Goal: Transaction & Acquisition: Purchase product/service

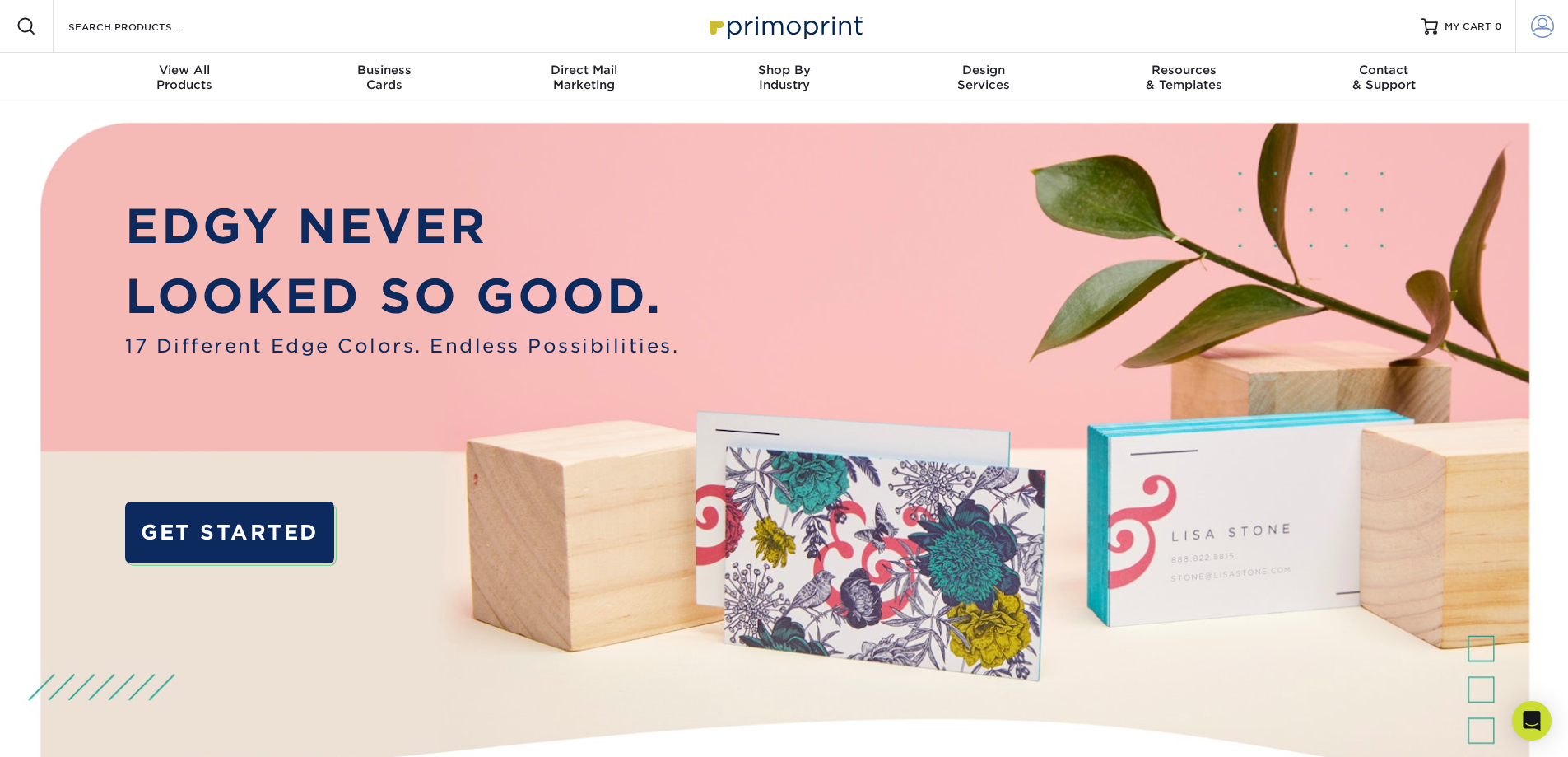
click at [1538, 27] on span at bounding box center [1543, 26] width 23 height 23
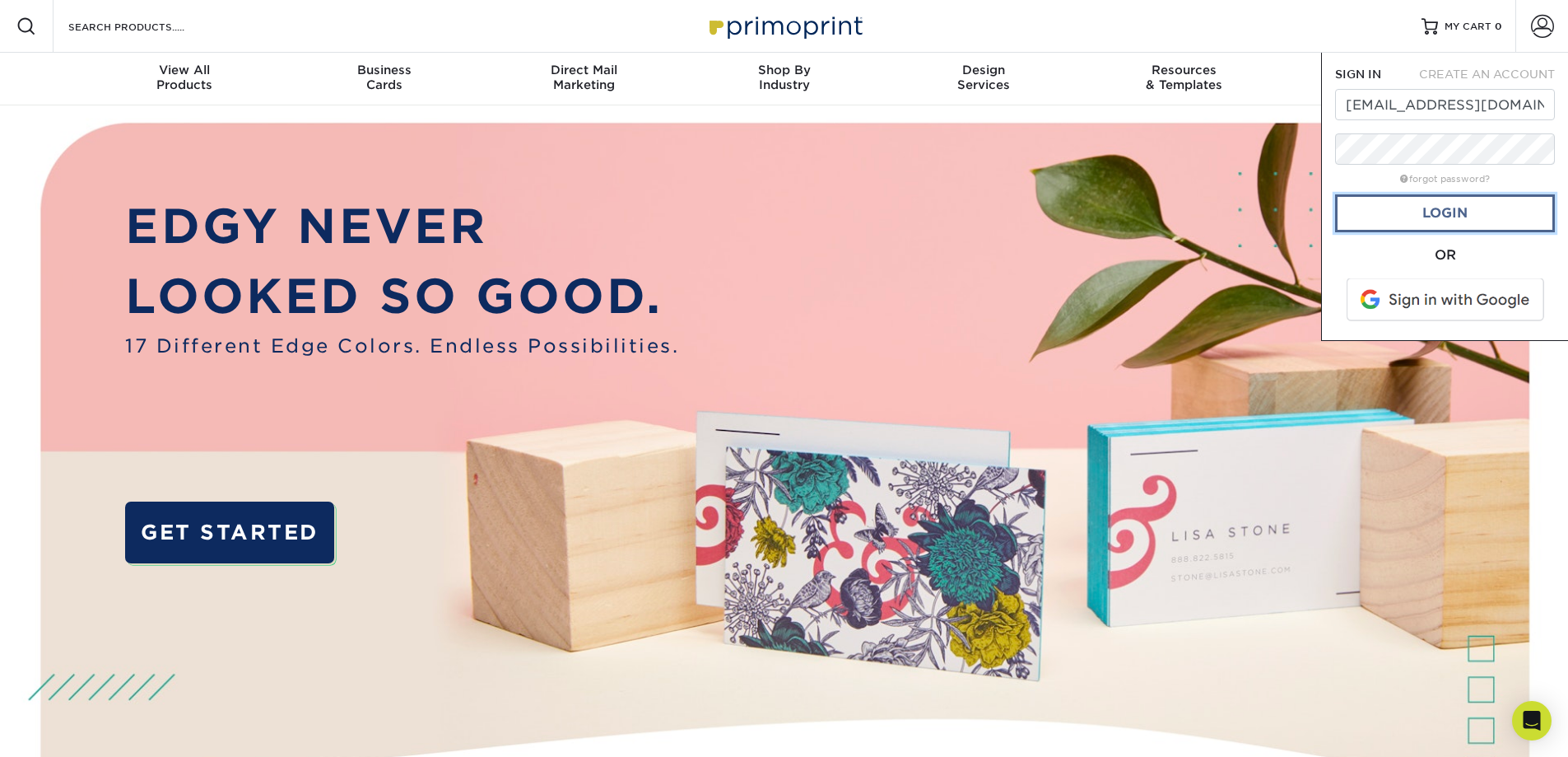
click at [1451, 224] on link "Login" at bounding box center [1444, 213] width 220 height 37
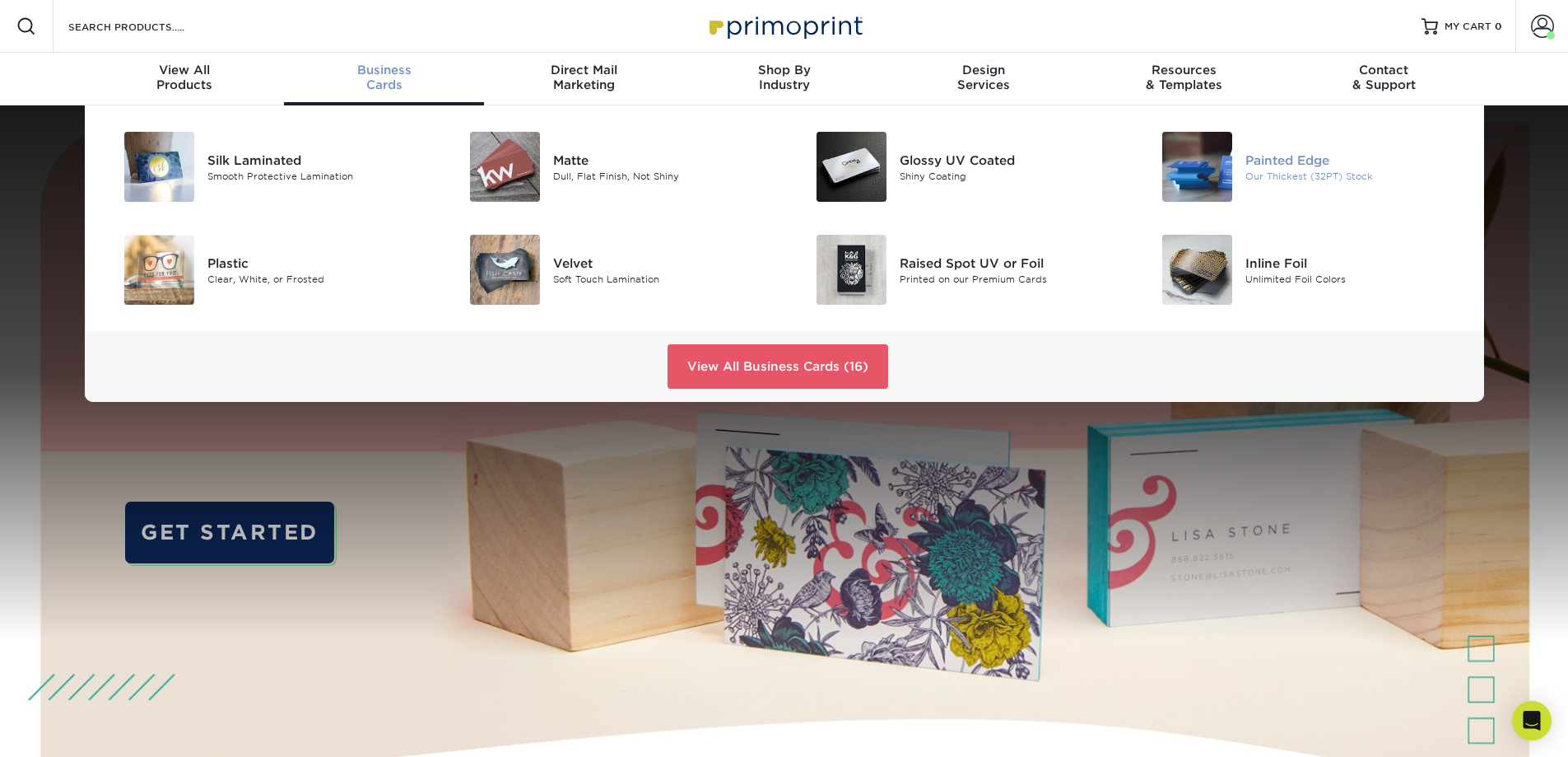
click at [1217, 157] on img at bounding box center [1197, 166] width 70 height 70
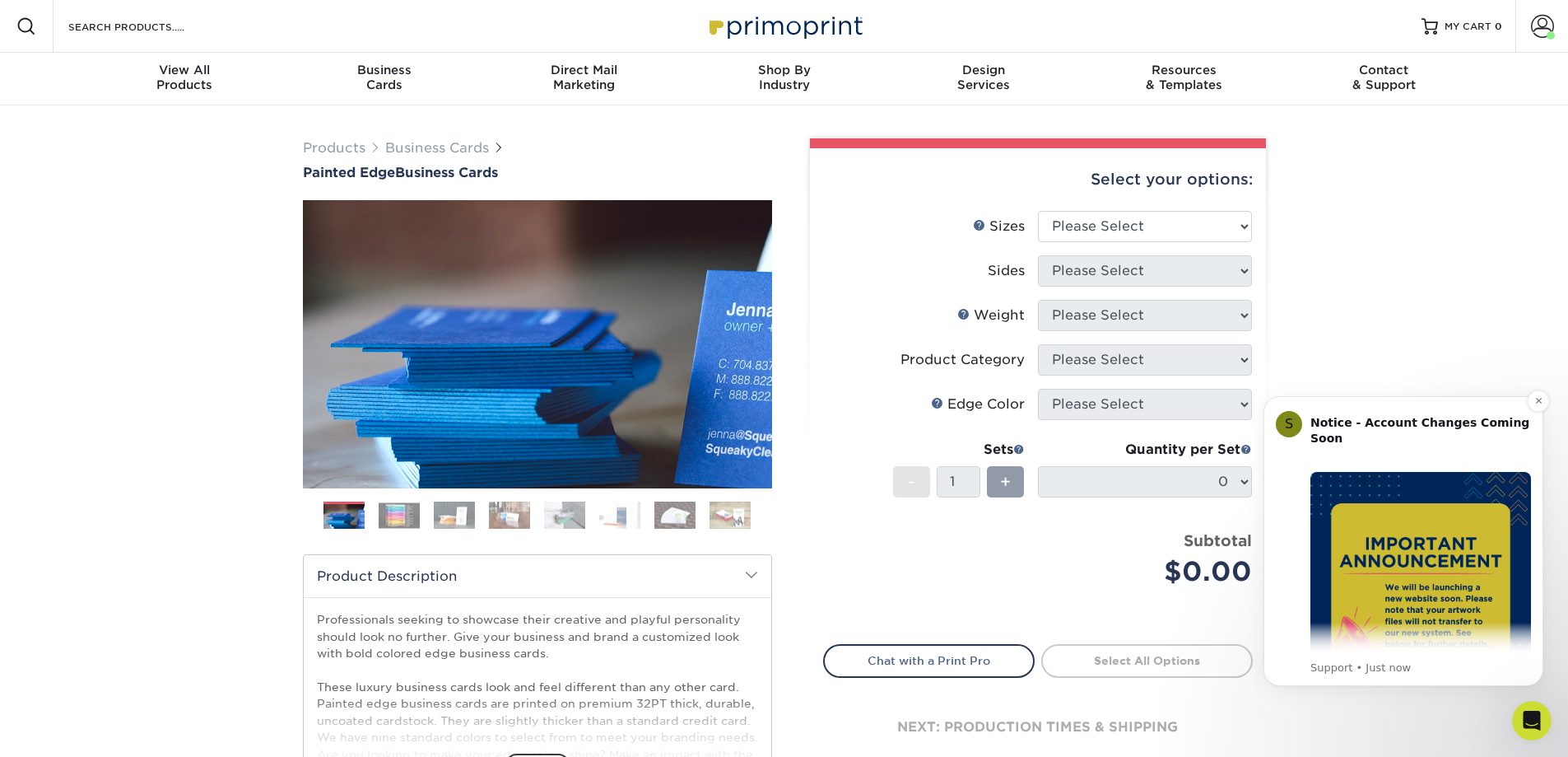
scroll to position [248, 0]
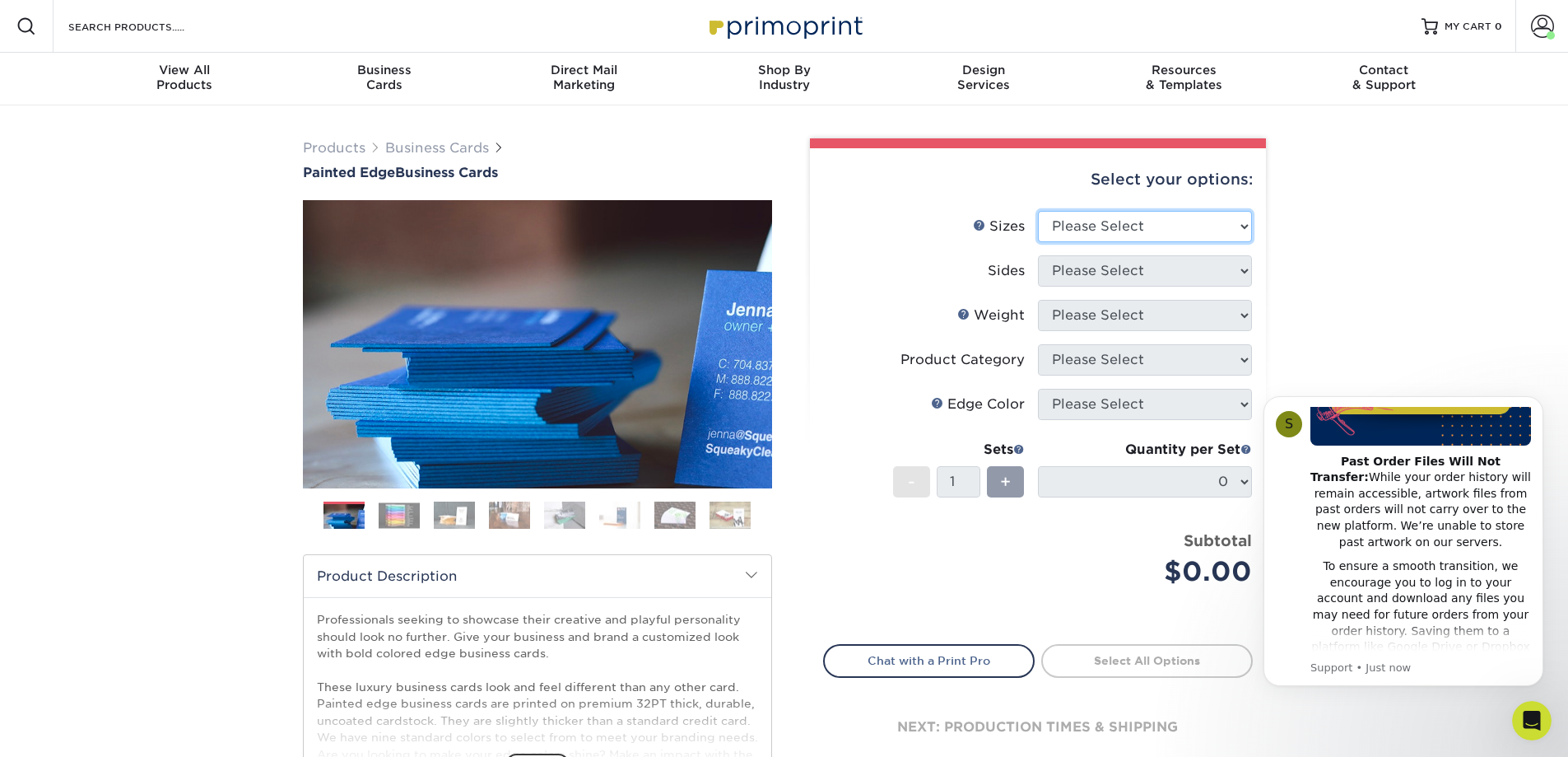
click at [1241, 225] on select "Please Select 2" x 3.5" - Standard 2.125" x 3.375" - European 2.5" x 2.5" - Squ…" at bounding box center [1144, 226] width 214 height 32
select select "2.00x3.50"
click at [1038, 211] on select "Please Select 2" x 3.5" - Standard 2.125" x 3.375" - European 2.5" x 2.5" - Squ…" at bounding box center [1144, 226] width 214 height 32
click at [1245, 273] on select "Please Select Print Both Sides Print Front Only" at bounding box center [1144, 271] width 214 height 32
select select "13abbda7-1d64-4f25-8bb2-c179b224825d"
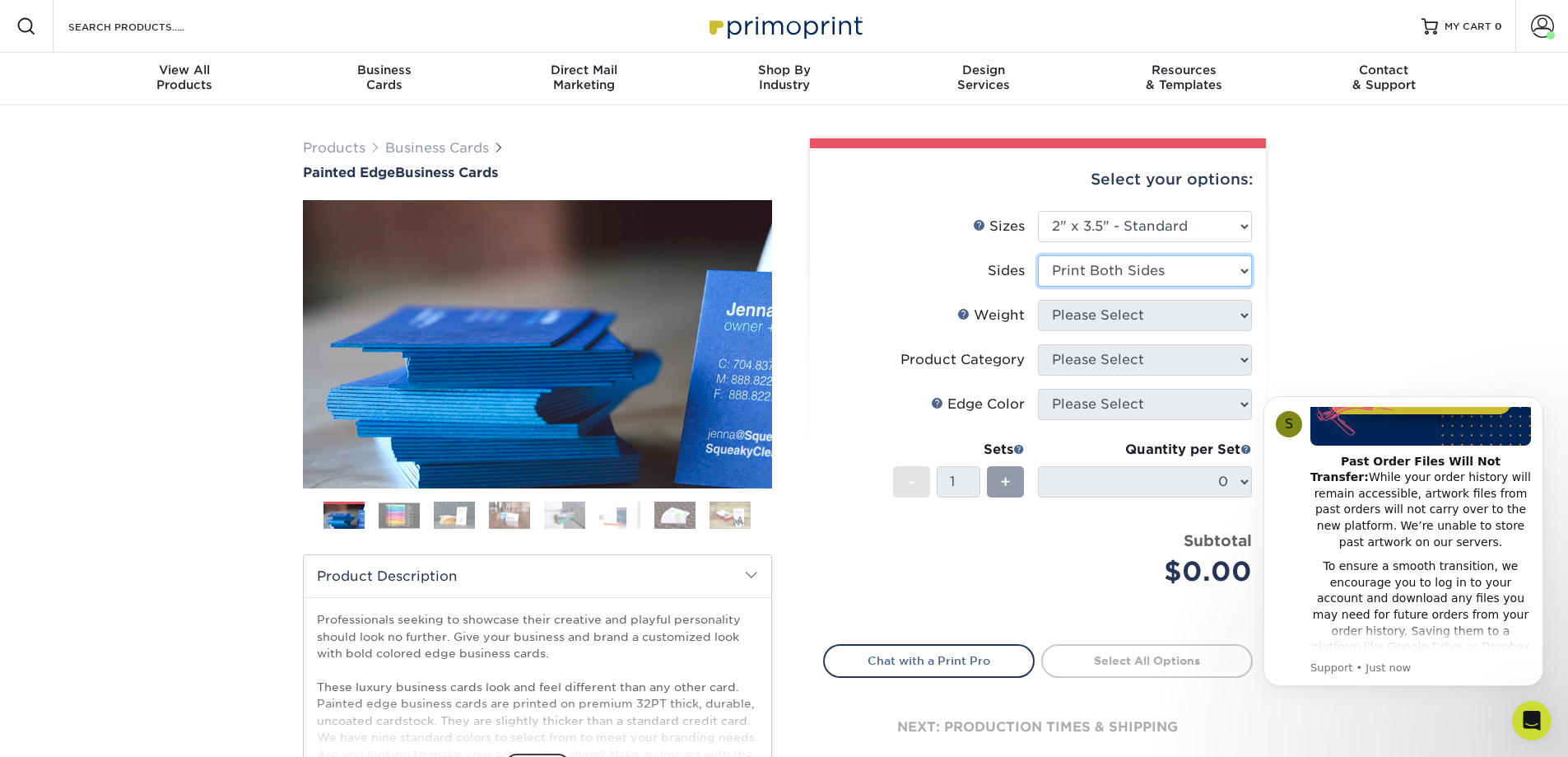
click at [1038, 255] on select "Please Select Print Both Sides Print Front Only" at bounding box center [1144, 271] width 214 height 32
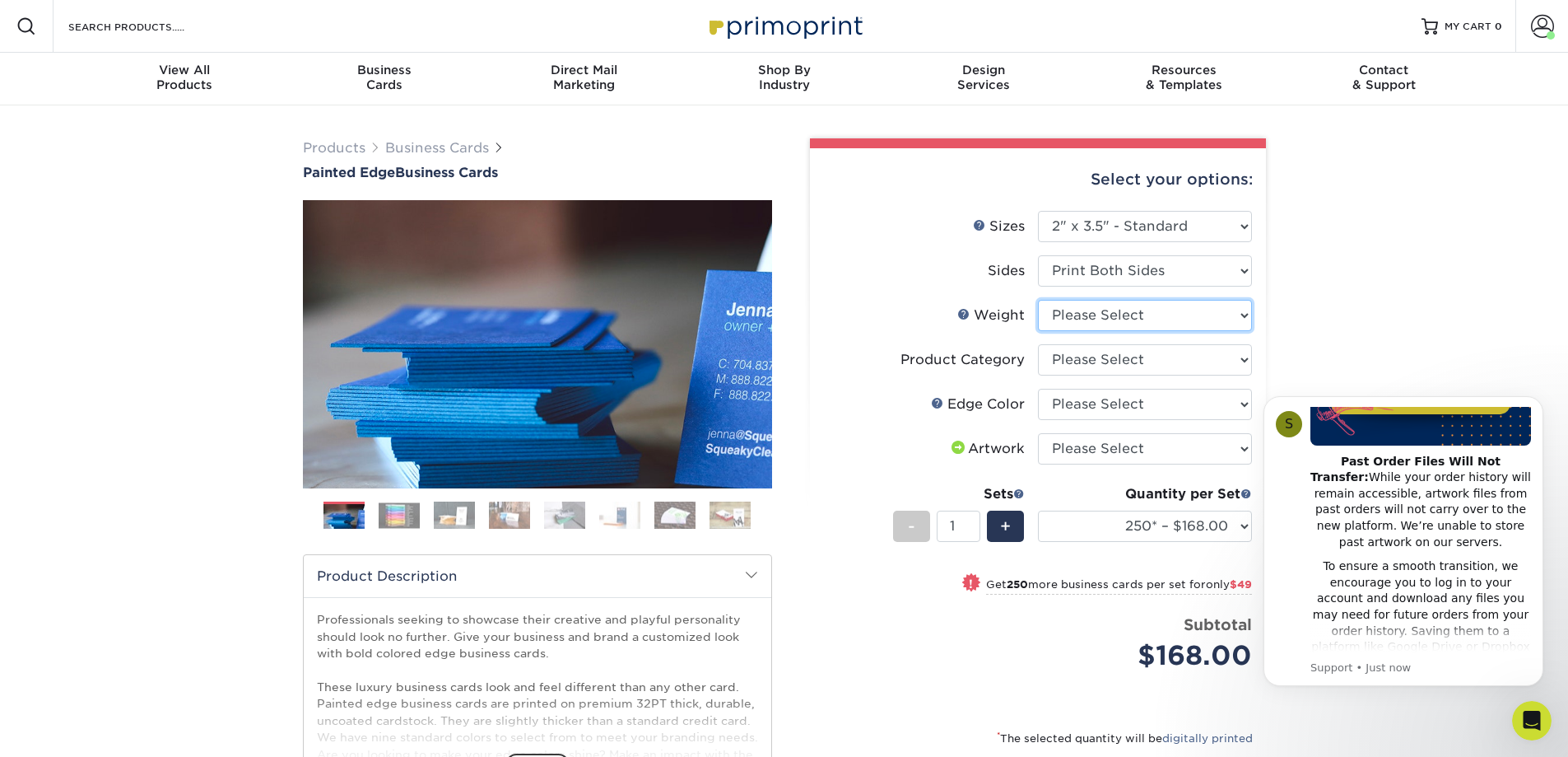
click at [1247, 317] on select "Please Select 32PTUC" at bounding box center [1144, 315] width 214 height 32
select select "32PTUC"
click at [1038, 299] on select "Please Select 32PTUC" at bounding box center [1144, 315] width 214 height 32
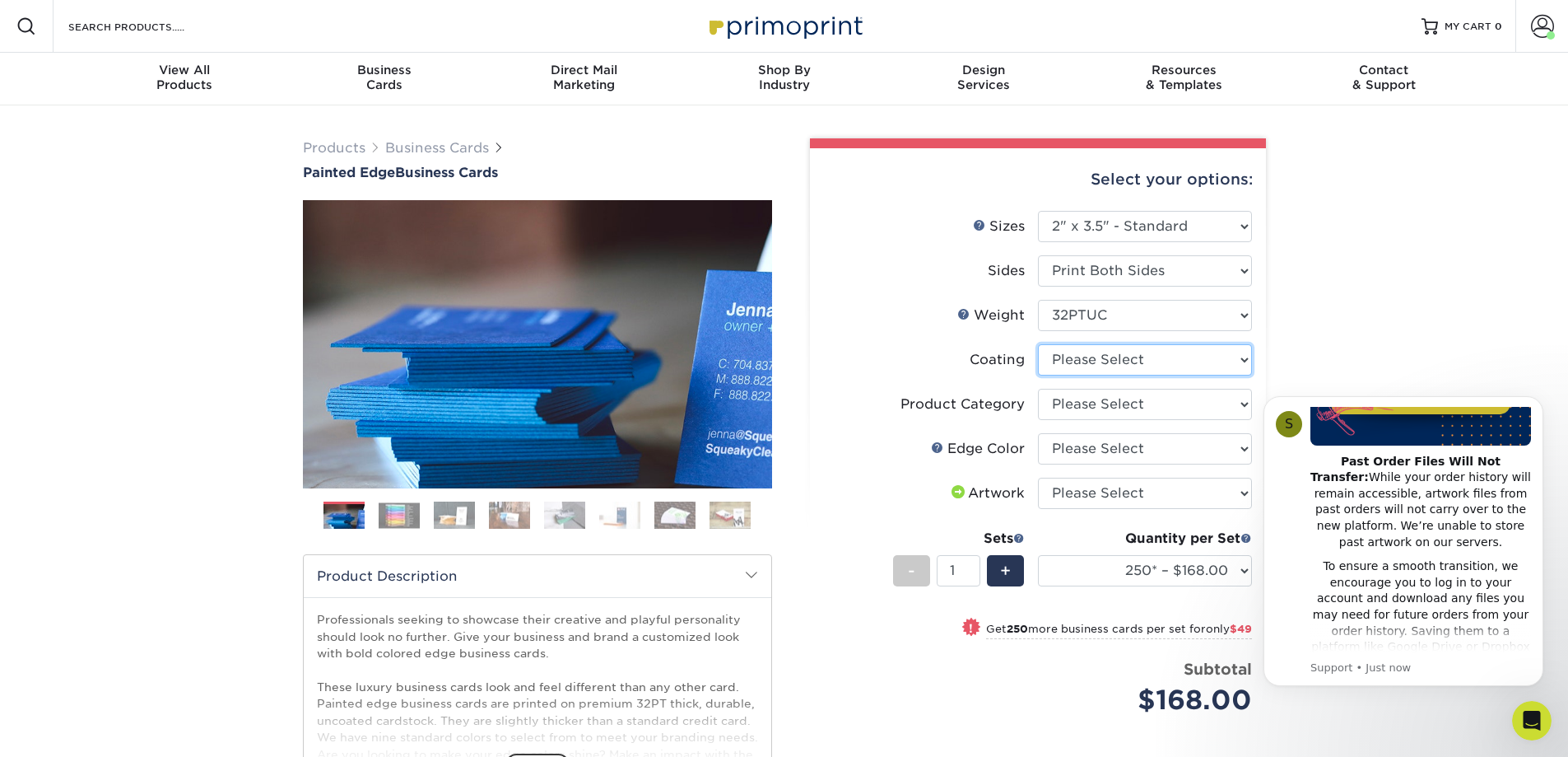
click at [1241, 358] on select at bounding box center [1144, 360] width 214 height 32
select select "3e7618de-abca-4bda-9f97-8b9129e913d8"
click at [1038, 344] on select at bounding box center [1144, 360] width 214 height 32
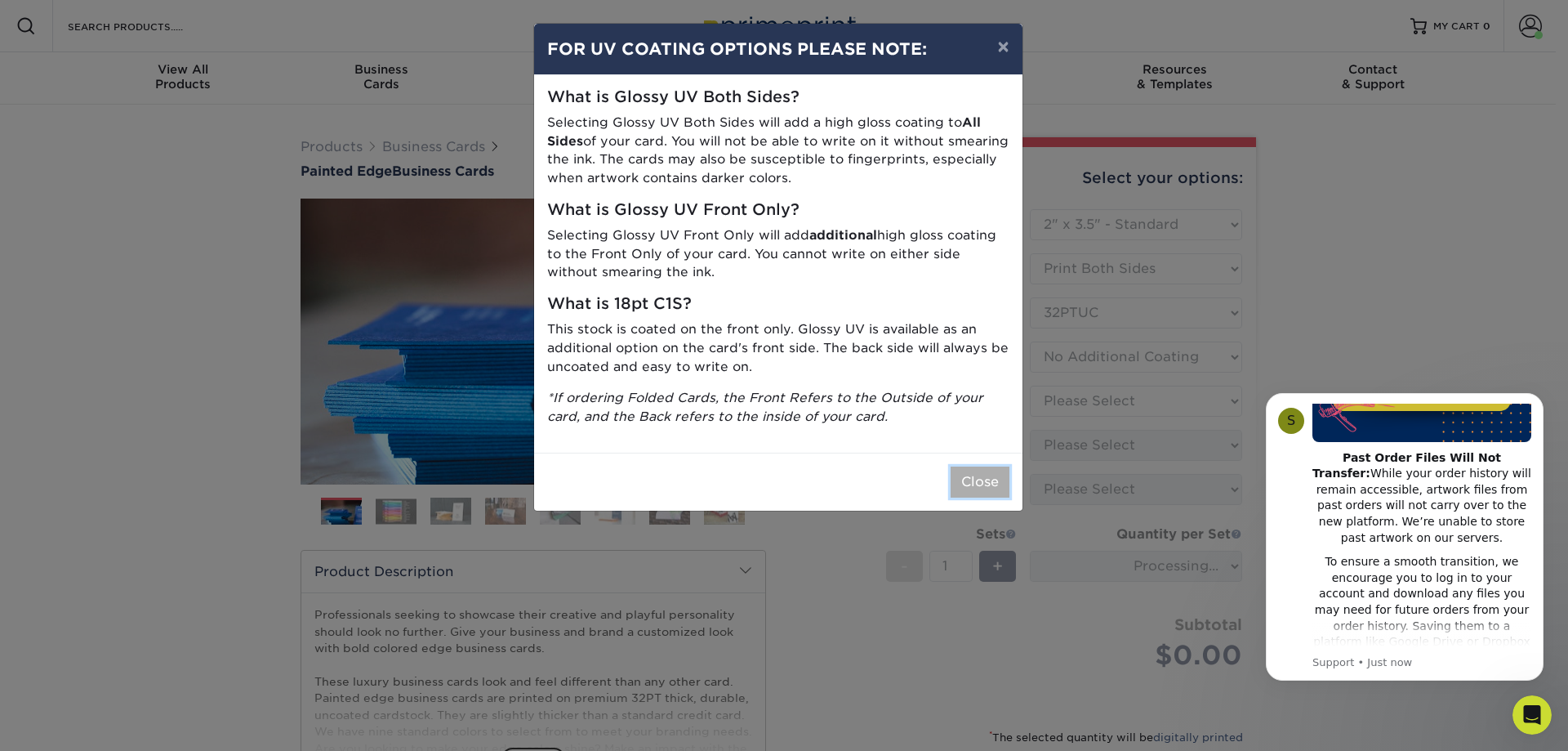
click at [990, 487] on button "Close" at bounding box center [980, 482] width 59 height 31
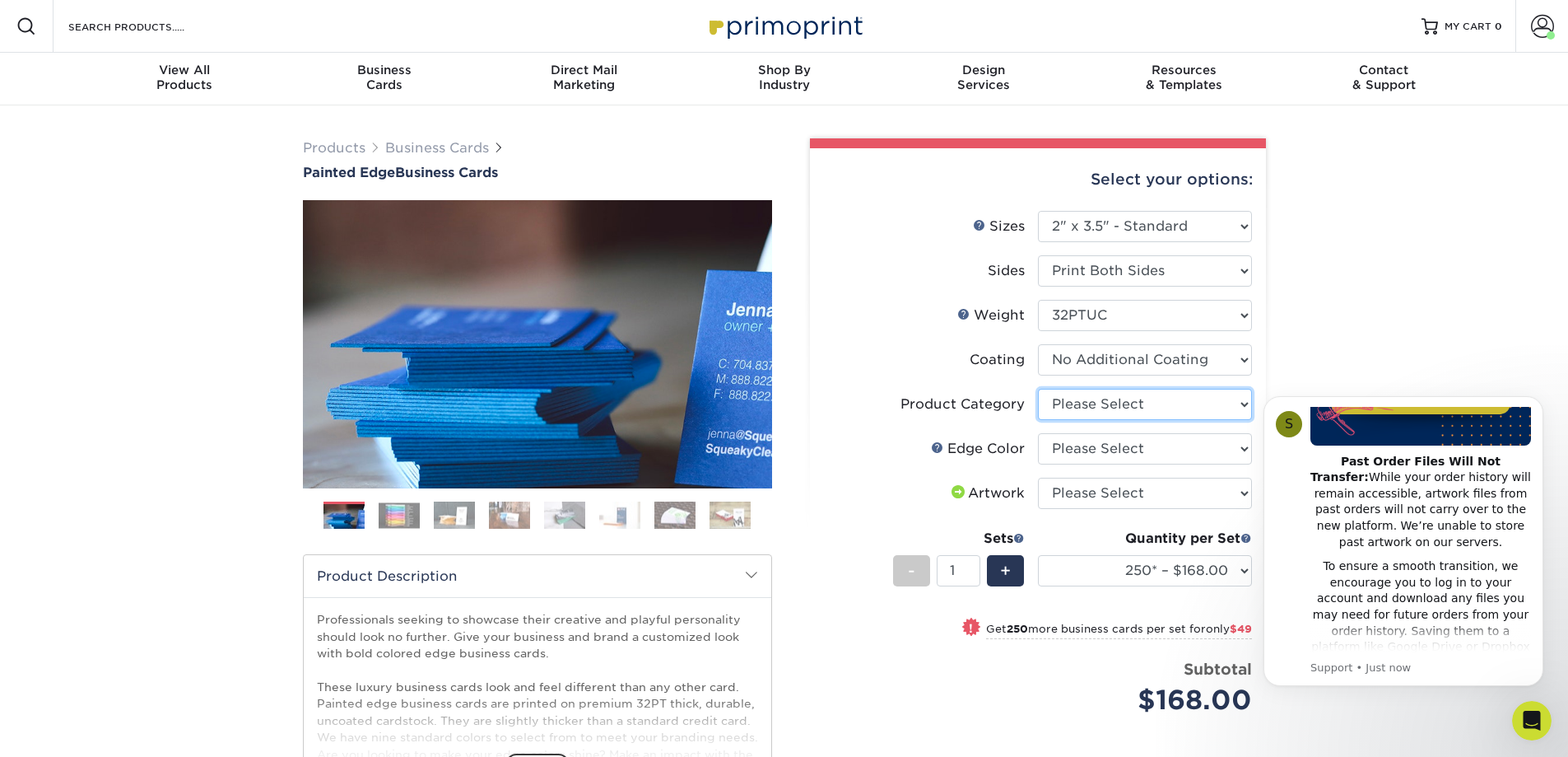
click at [1247, 407] on select "Please Select Business Cards" at bounding box center [1144, 404] width 214 height 32
select select "3b5148f1-0588-4f88-a218-97bcfdce65c1"
click at [1038, 389] on select "Please Select Business Cards" at bounding box center [1144, 404] width 214 height 32
click at [1247, 446] on select "Please Select Charcoal Black Brown Blue Pearlescent Blue Pearlescent Gold Pearl…" at bounding box center [1144, 449] width 214 height 32
click at [392, 509] on img at bounding box center [399, 515] width 41 height 26
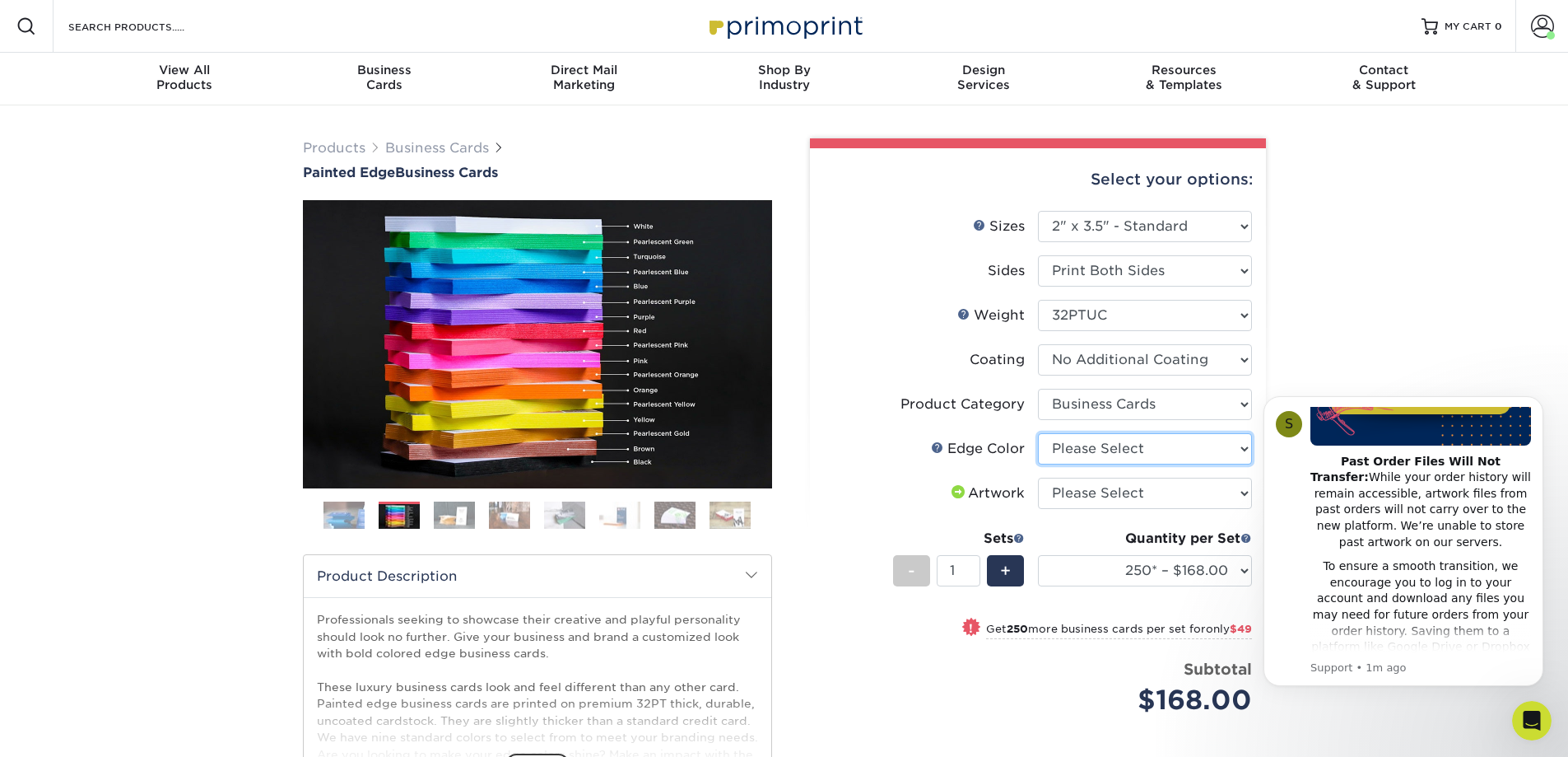
click at [1244, 450] on select "Please Select Charcoal Black Brown Blue Pearlescent Blue Pearlescent Gold Pearl…" at bounding box center [1144, 449] width 214 height 32
select select "e42633f1-b123-4179-bb8a-cf3a693d9207"
click at [1038, 434] on select "Please Select Charcoal Black Brown Blue Pearlescent Blue Pearlescent Gold Pearl…" at bounding box center [1144, 449] width 214 height 32
click at [1539, 404] on icon "Dismiss notification" at bounding box center [1538, 400] width 9 height 9
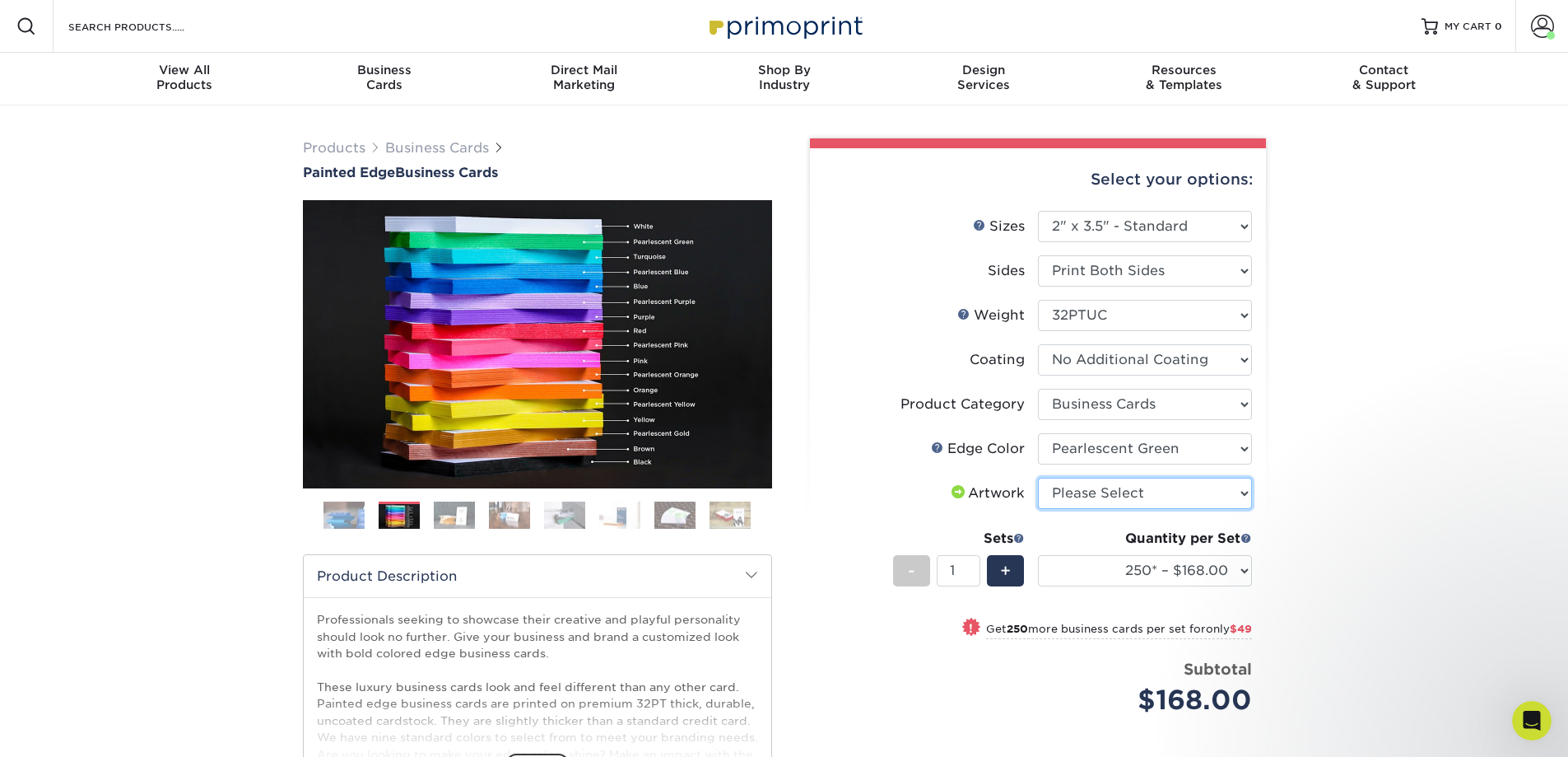
click at [1247, 494] on select "Please Select I will upload files I need a design - $100" at bounding box center [1144, 493] width 214 height 32
select select "upload"
click at [1038, 478] on select "Please Select I will upload files I need a design - $100" at bounding box center [1144, 493] width 214 height 32
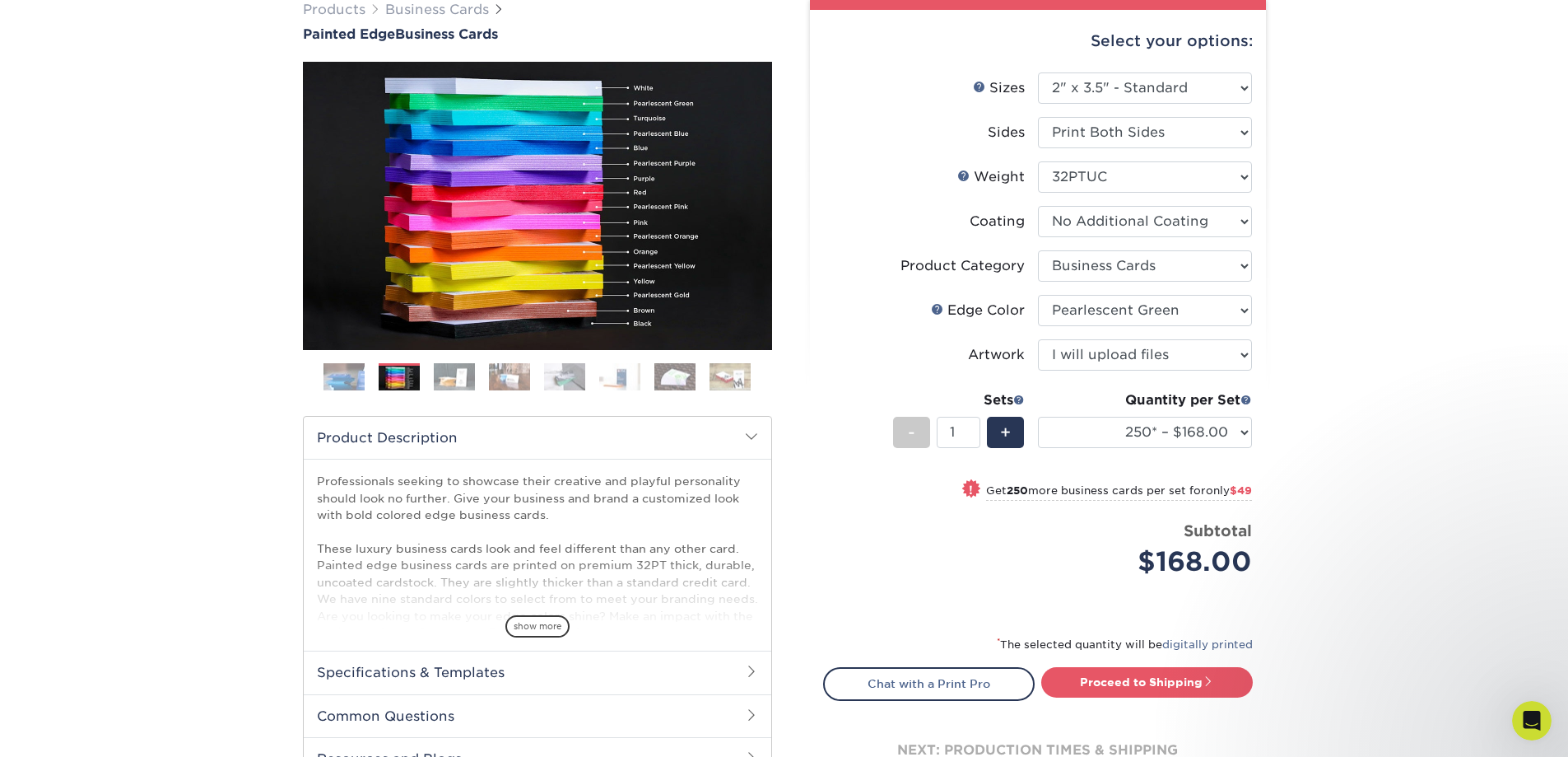
drag, startPoint x: 1366, startPoint y: 538, endPoint x: 1352, endPoint y: 596, distance: 59.7
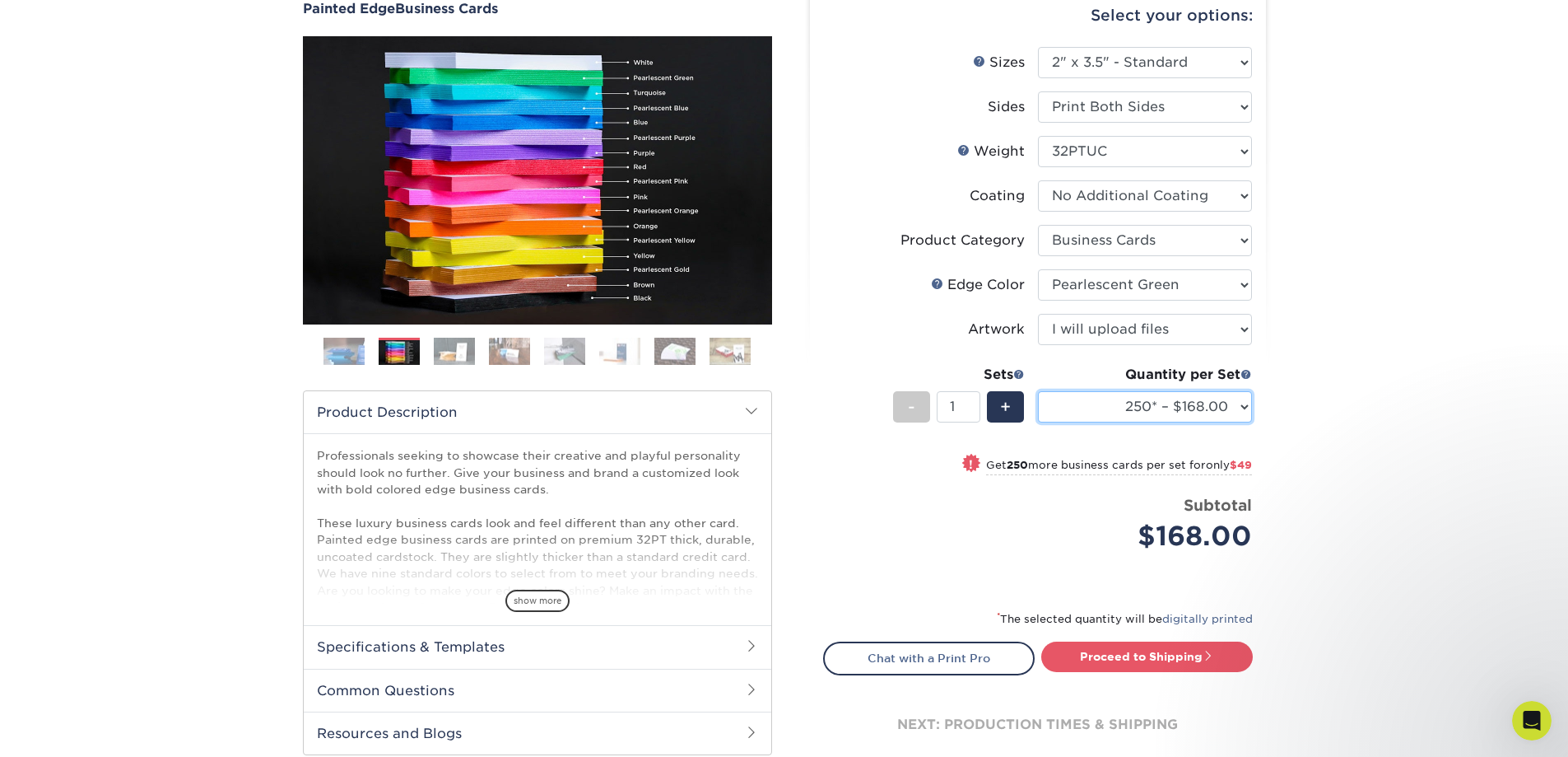
click at [1246, 405] on select "250* – $168.00 500* – $217.00 1000* – $339.00" at bounding box center [1144, 407] width 214 height 32
click at [1323, 414] on div "Products Business Cards Painted Edge Business Cards Previous Next" at bounding box center [784, 388] width 1568 height 892
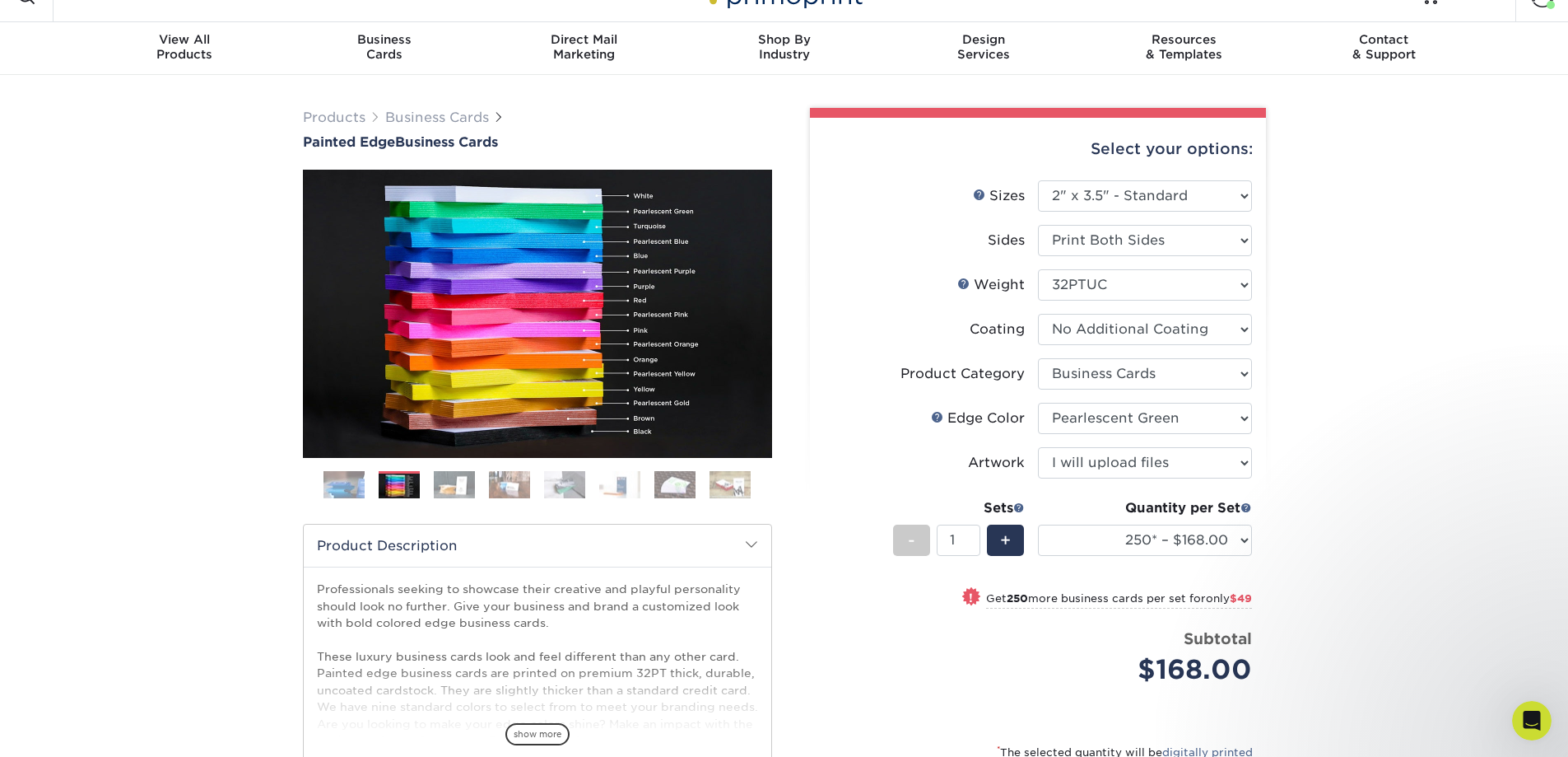
scroll to position [0, 0]
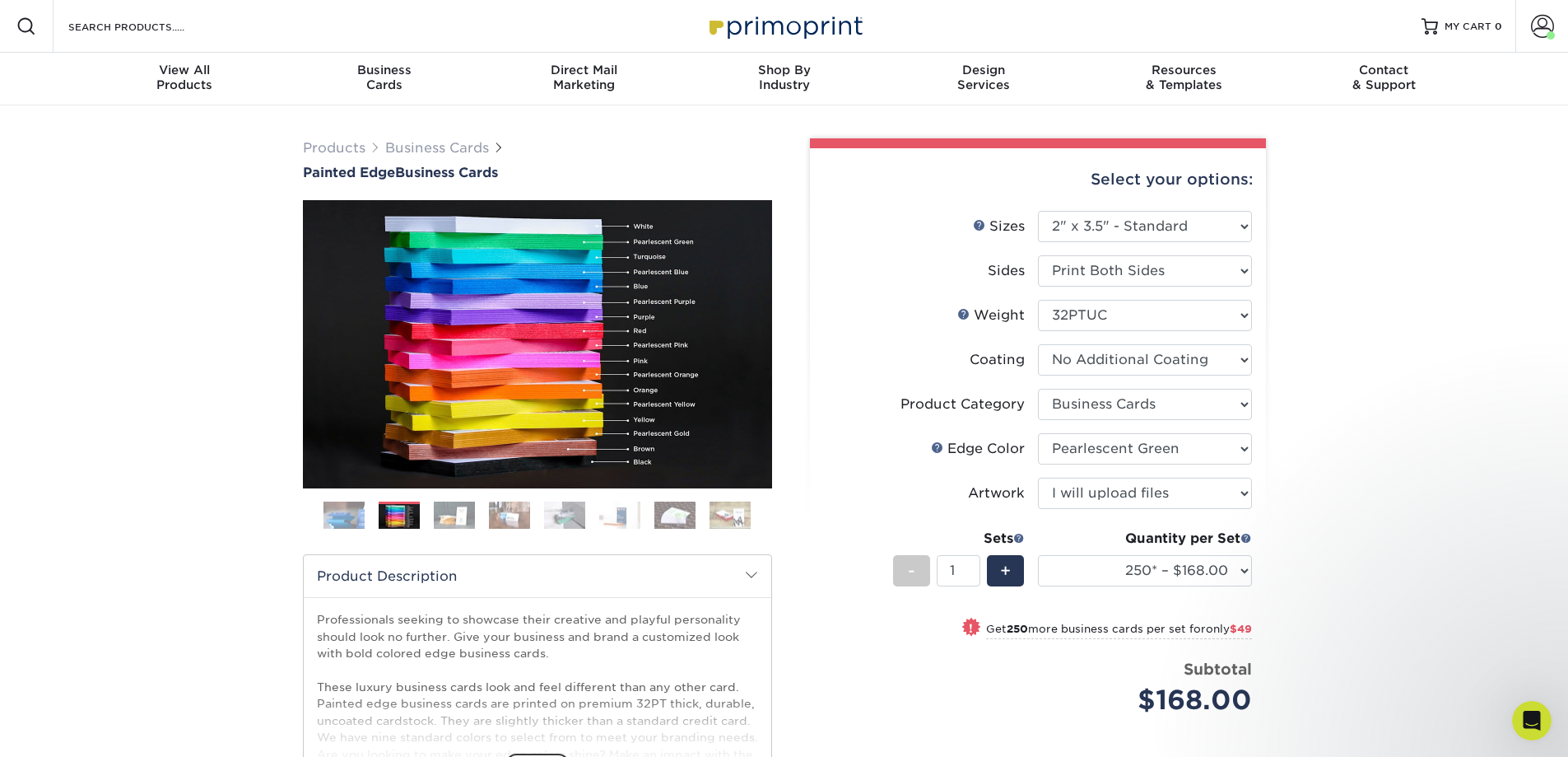
drag, startPoint x: 631, startPoint y: 707, endPoint x: 659, endPoint y: 703, distance: 28.3
click at [659, 703] on div "show more" at bounding box center [537, 736] width 441 height 79
click at [268, 364] on div "Products Business Cards Painted Edge Business Cards Previous Next" at bounding box center [784, 552] width 1568 height 892
click at [277, 311] on div "Products Business Cards Painted Edge Business Cards Previous Next" at bounding box center [784, 552] width 1568 height 892
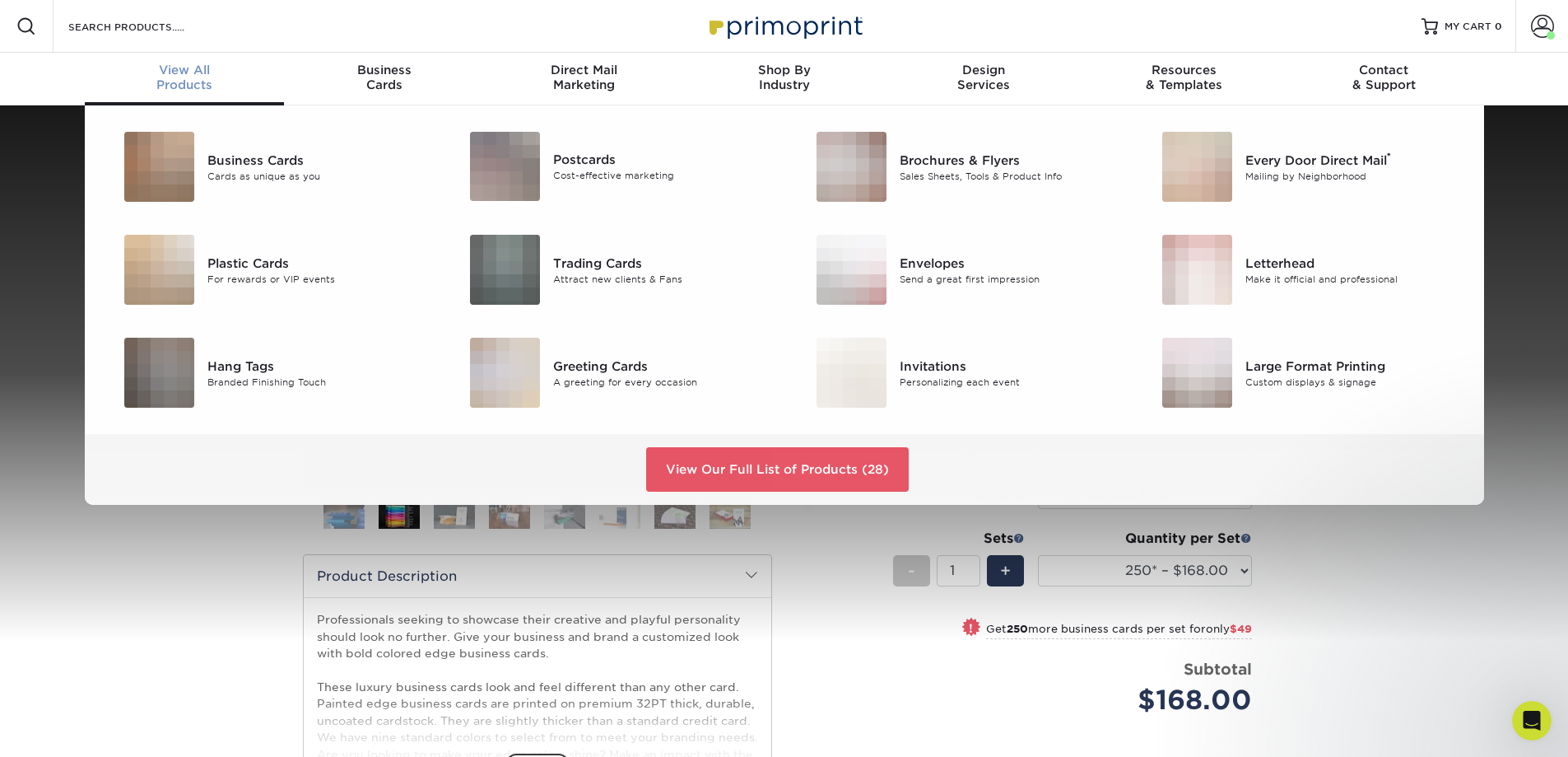
click at [212, 75] on span "View All" at bounding box center [184, 69] width 200 height 14
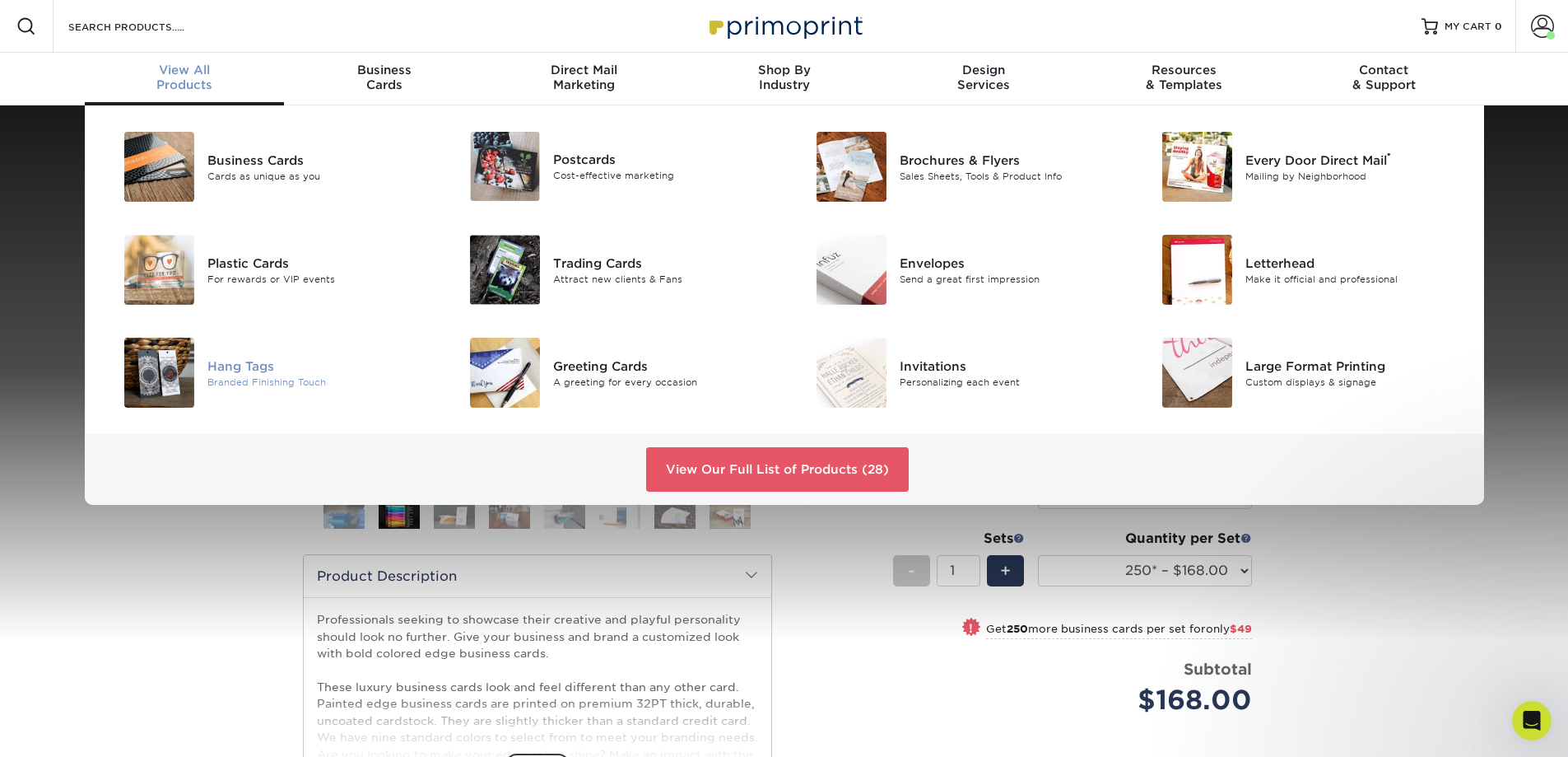
click at [160, 369] on img at bounding box center [159, 372] width 70 height 70
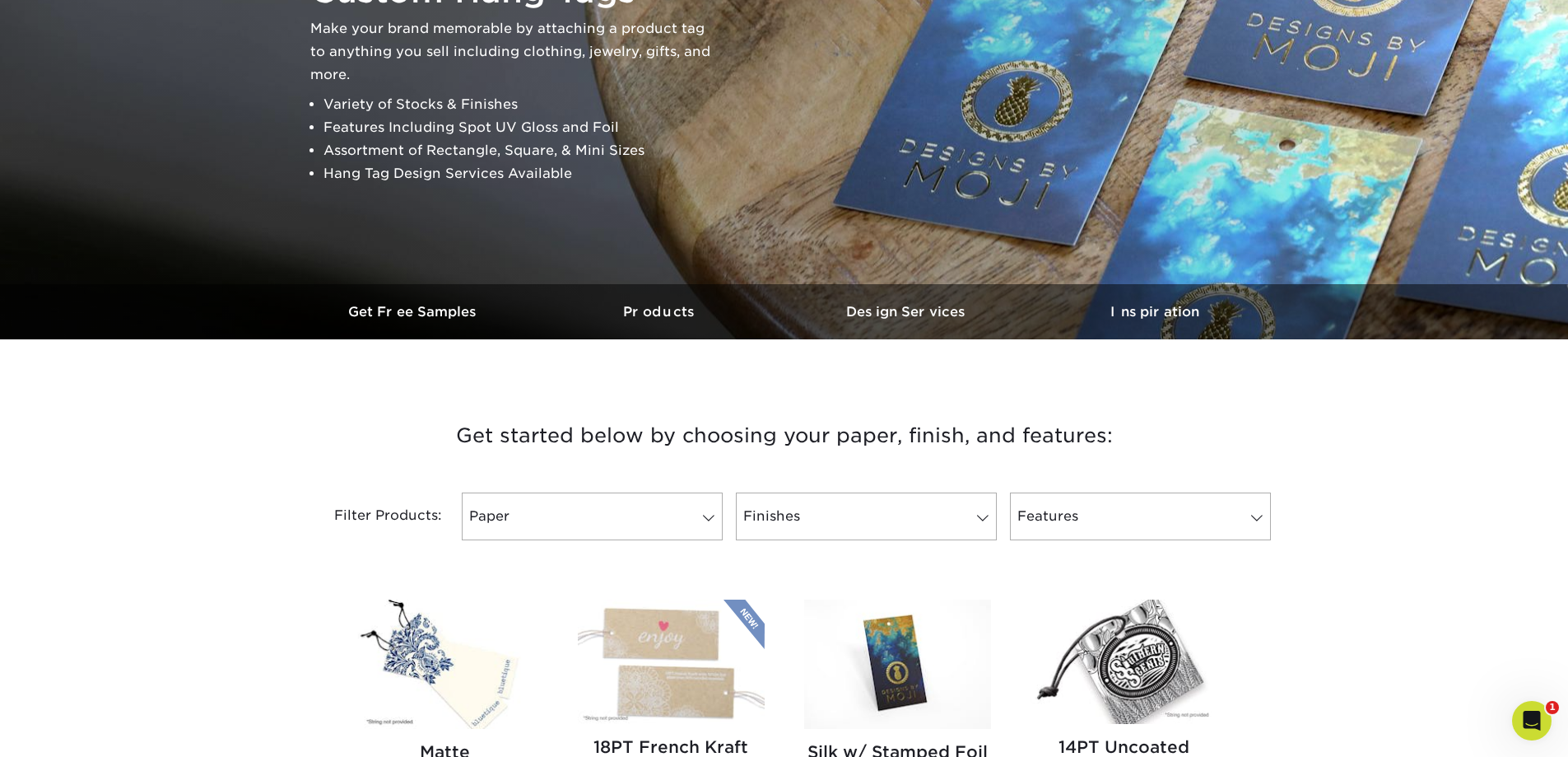
scroll to position [368, 0]
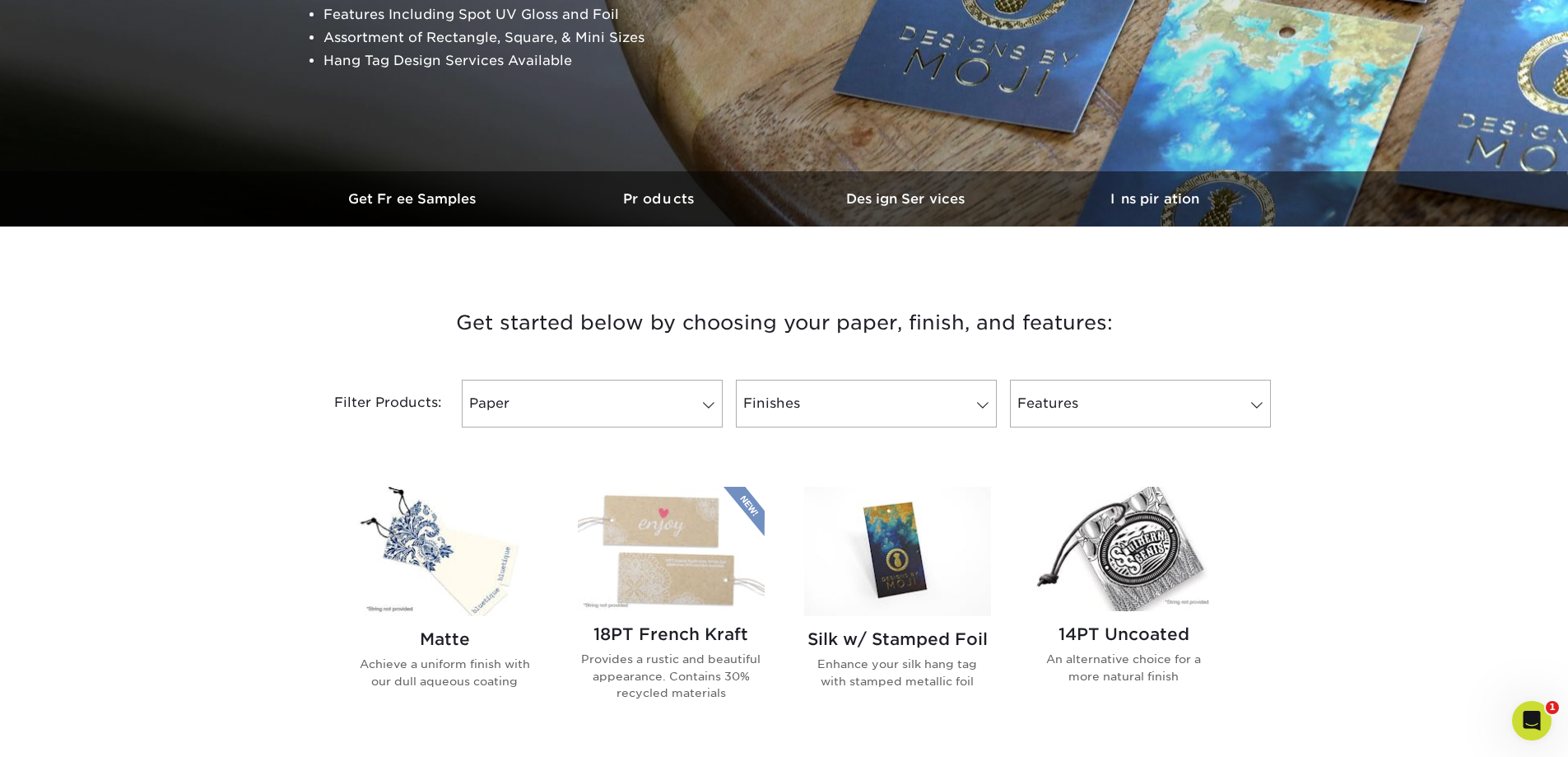
drag, startPoint x: 164, startPoint y: 430, endPoint x: 164, endPoint y: 467, distance: 37.0
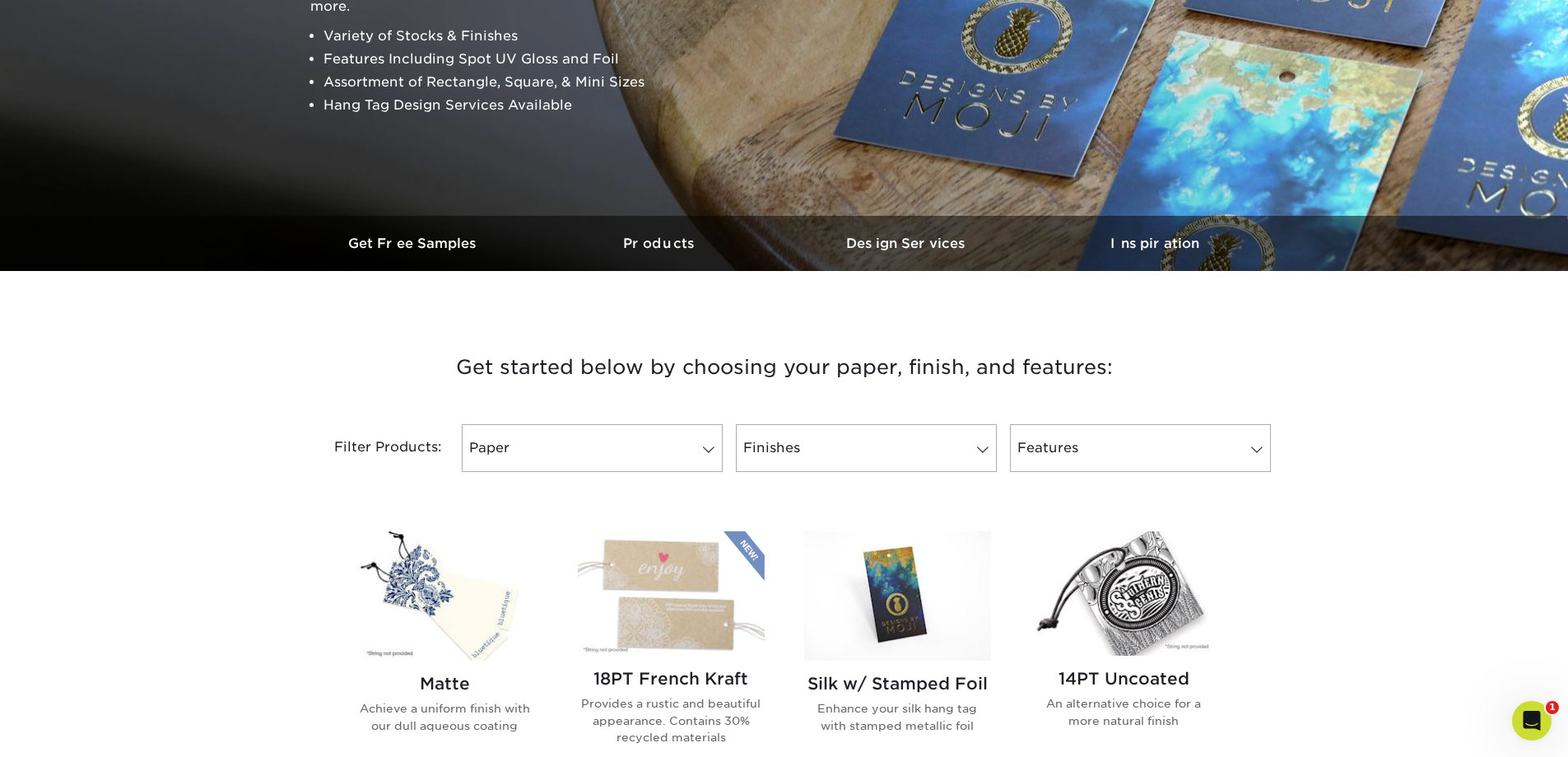
scroll to position [0, 0]
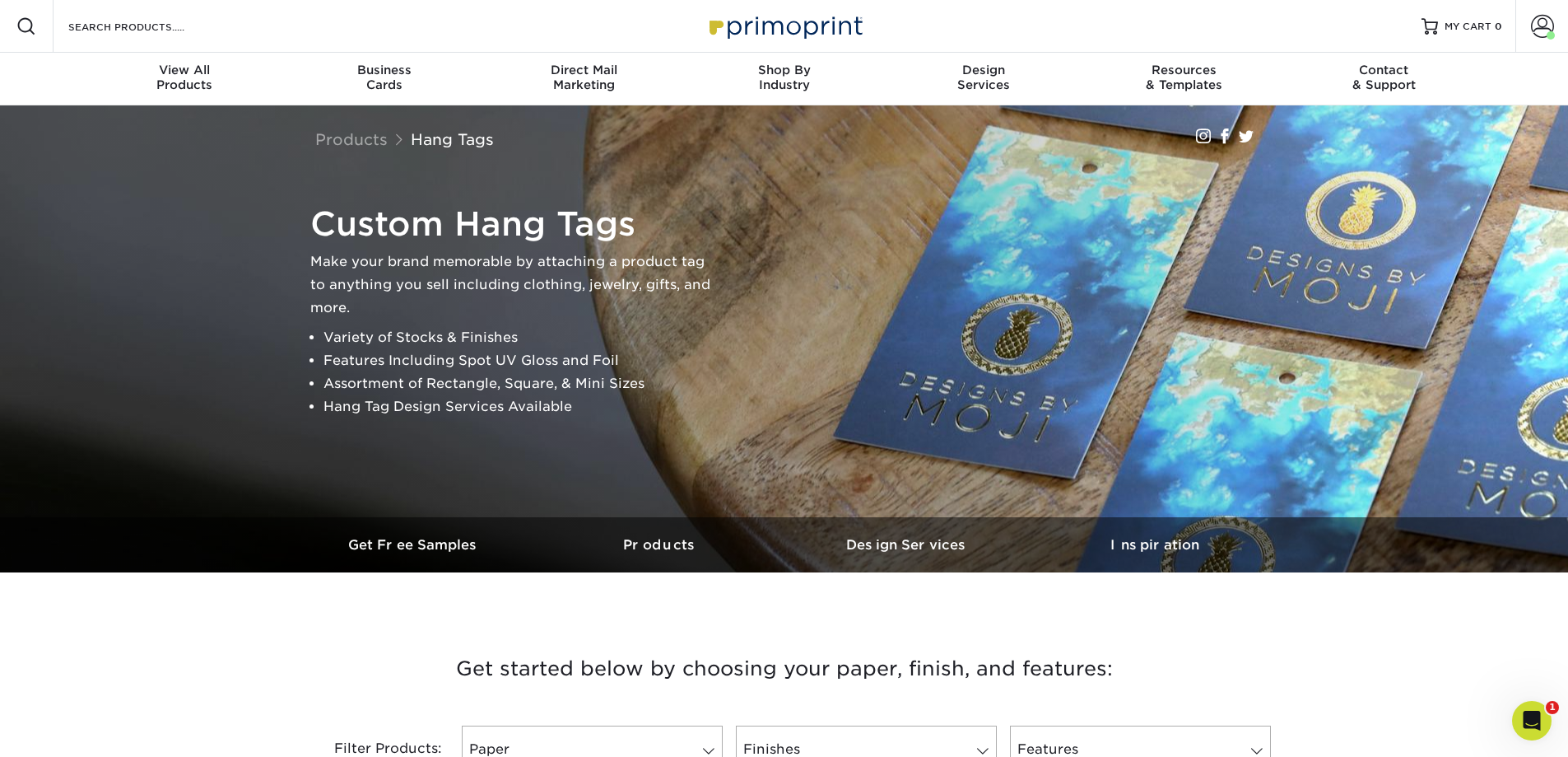
drag, startPoint x: 172, startPoint y: 445, endPoint x: 177, endPoint y: 303, distance: 142.1
click at [1538, 25] on span at bounding box center [1543, 26] width 23 height 23
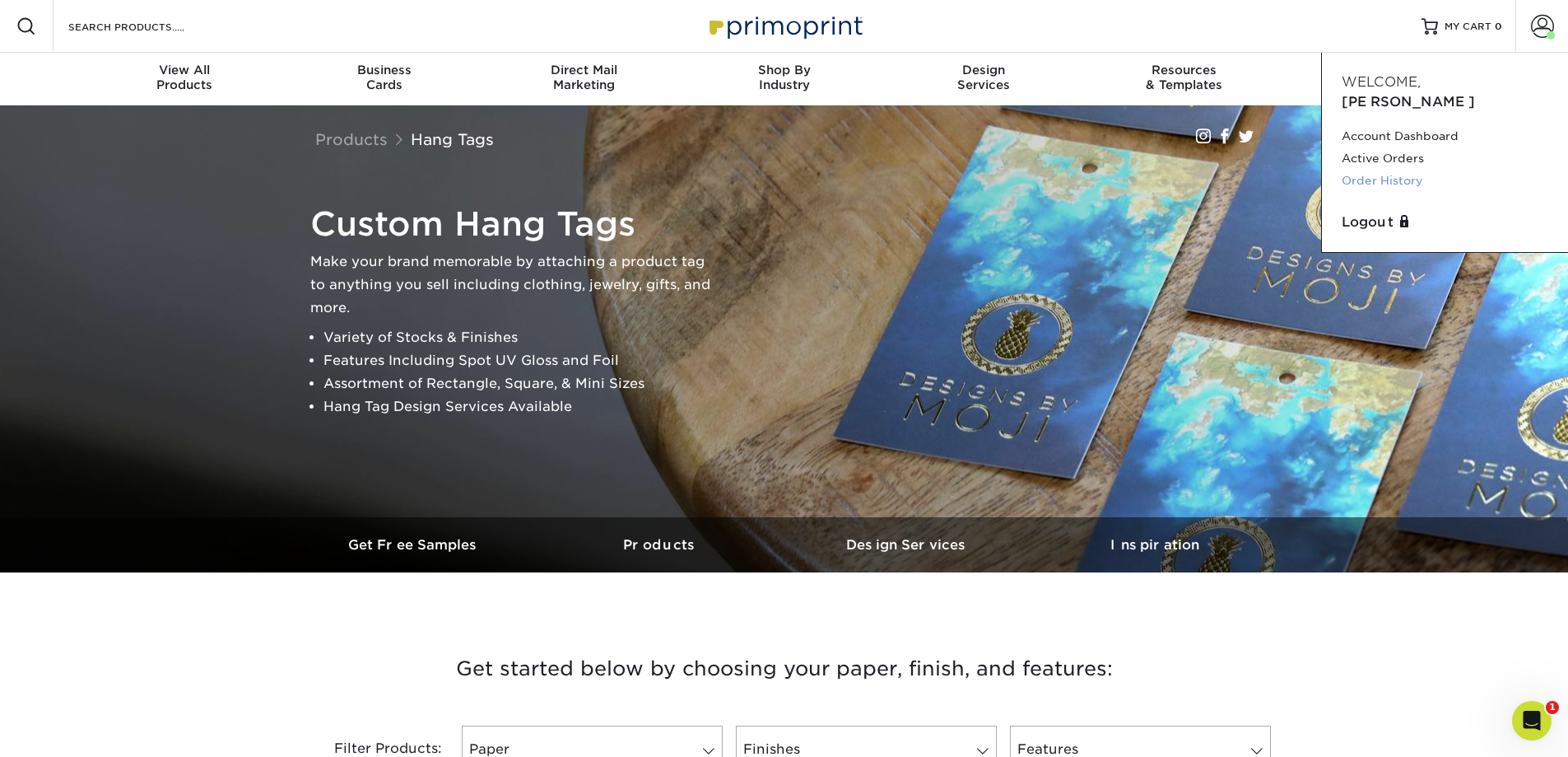
click at [1398, 170] on link "Order History" at bounding box center [1444, 180] width 206 height 22
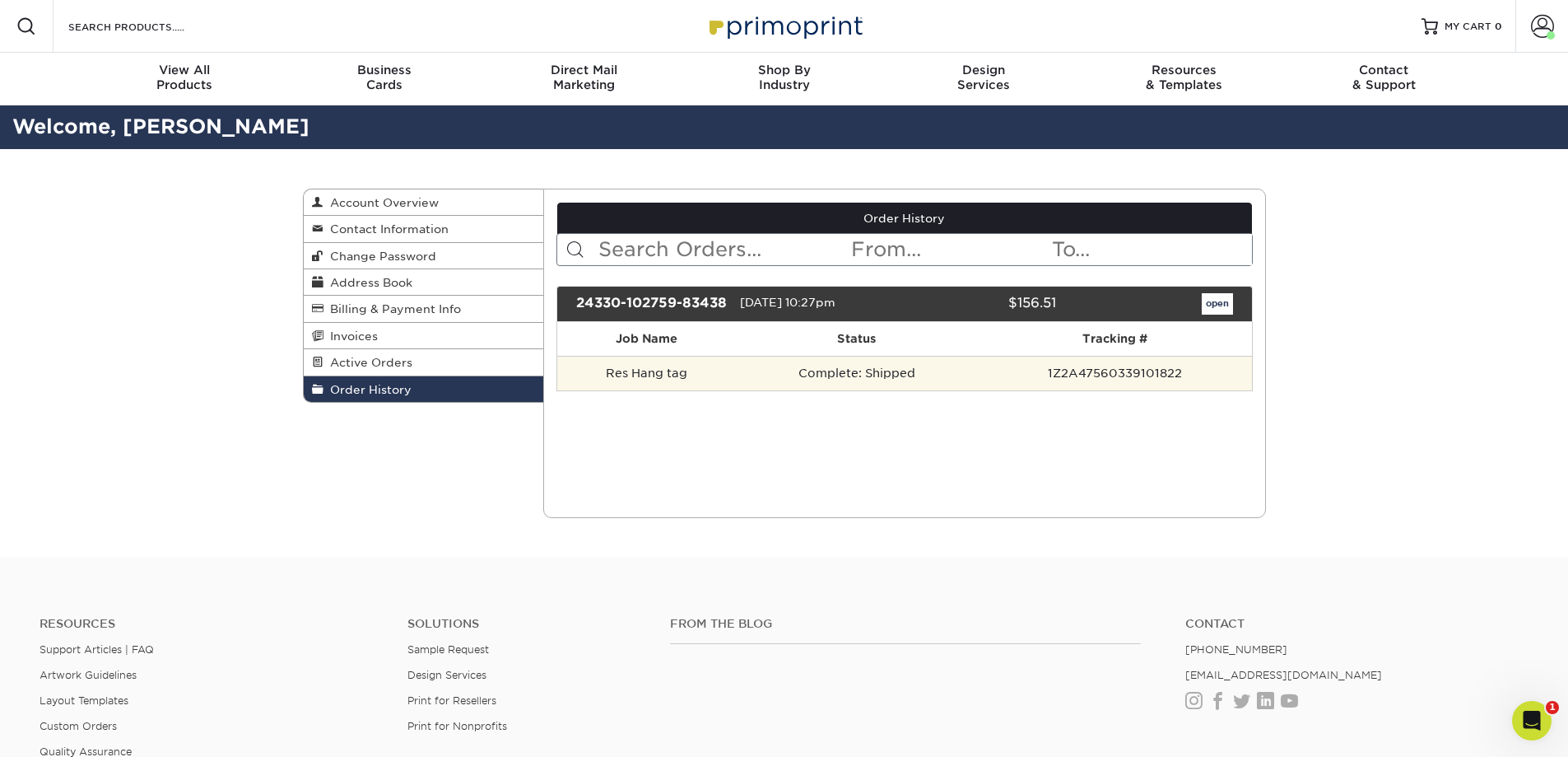
click at [644, 390] on td "Res Hang tag" at bounding box center [645, 373] width 177 height 35
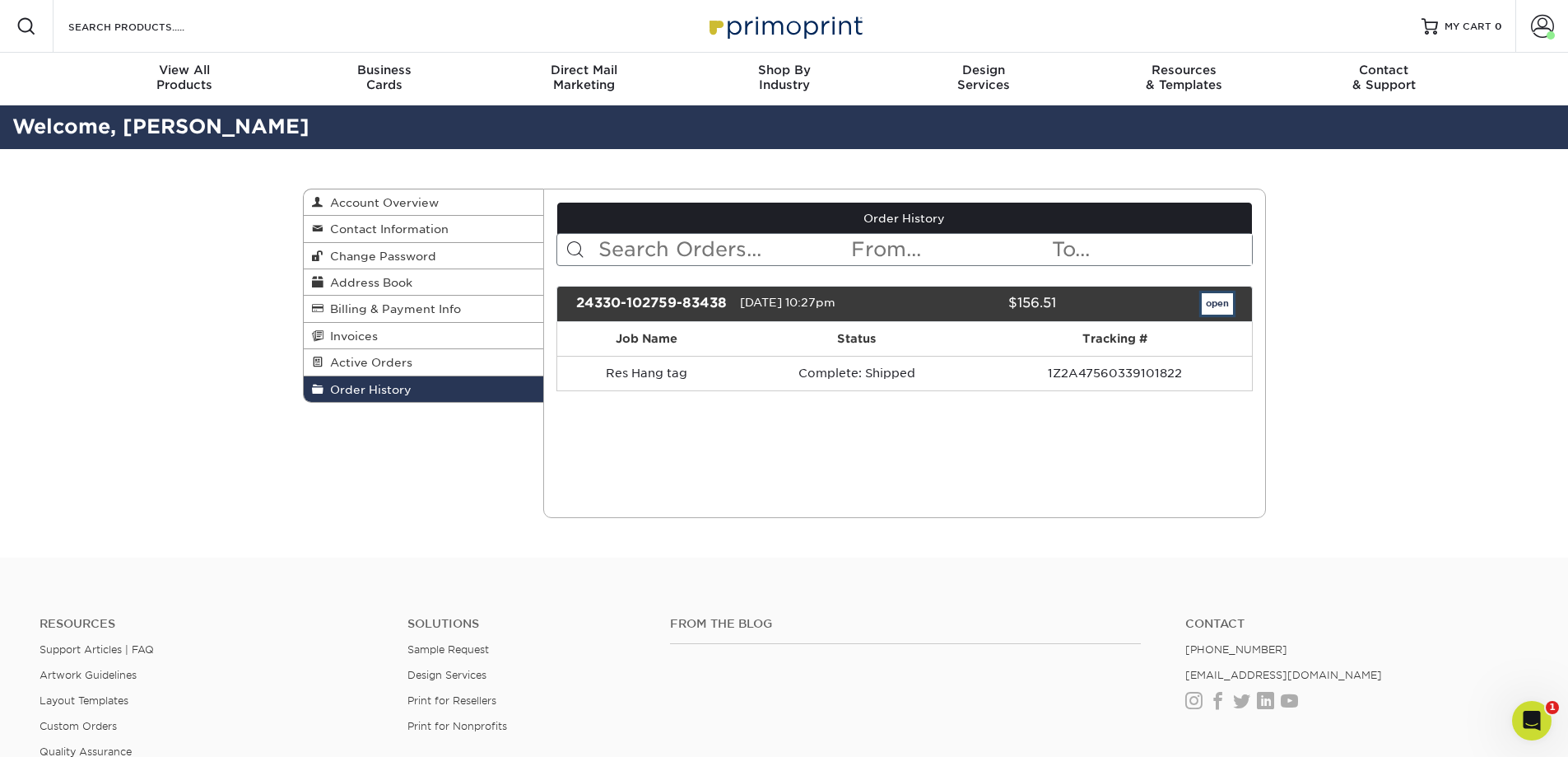
click at [1230, 305] on link "open" at bounding box center [1217, 304] width 32 height 21
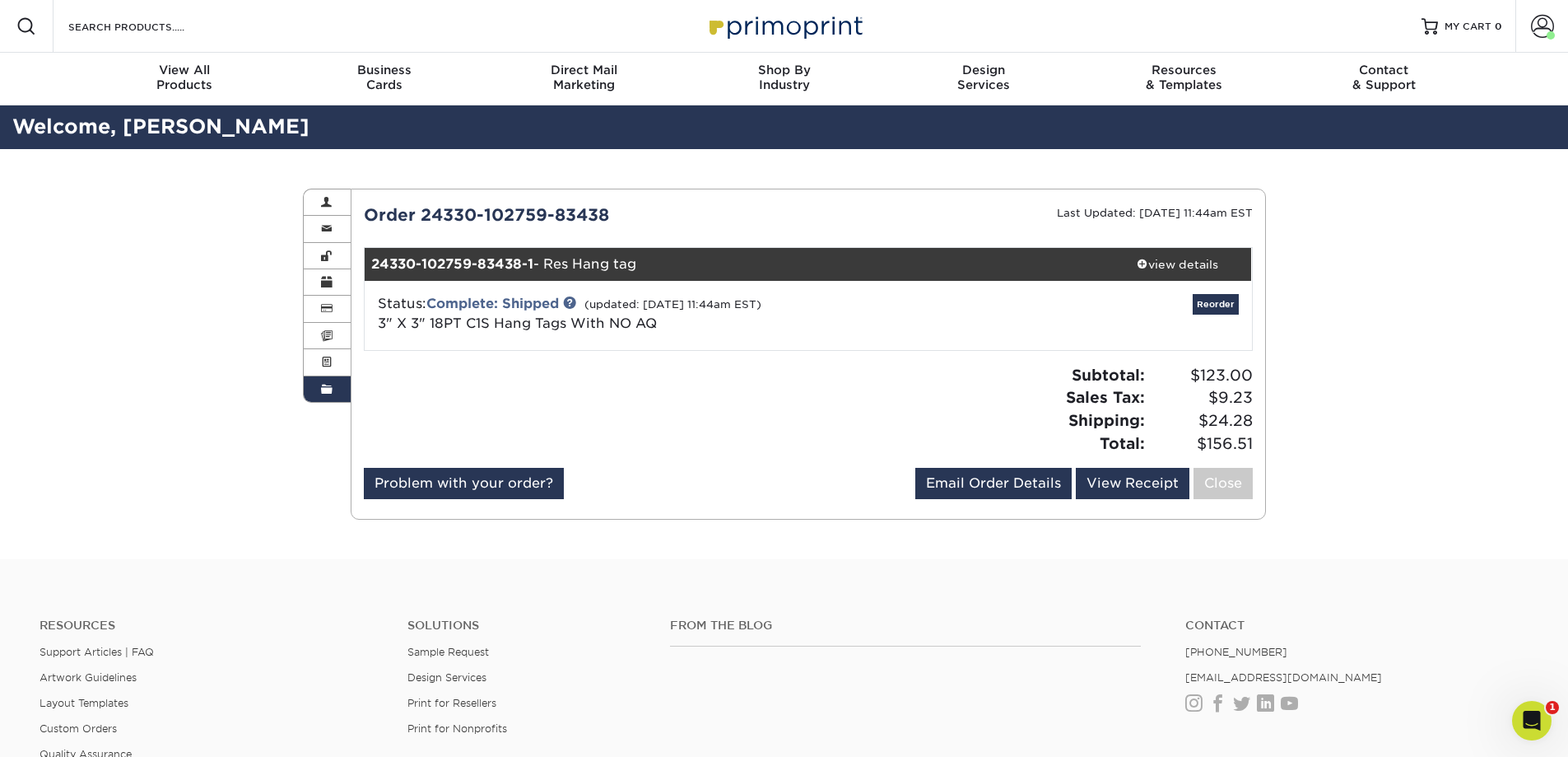
click at [1455, 372] on div "Order History Account Overview Contact Information Change Password Address Book…" at bounding box center [784, 353] width 1568 height 410
click at [1532, 730] on icon "Open Intercom Messenger" at bounding box center [1530, 719] width 27 height 27
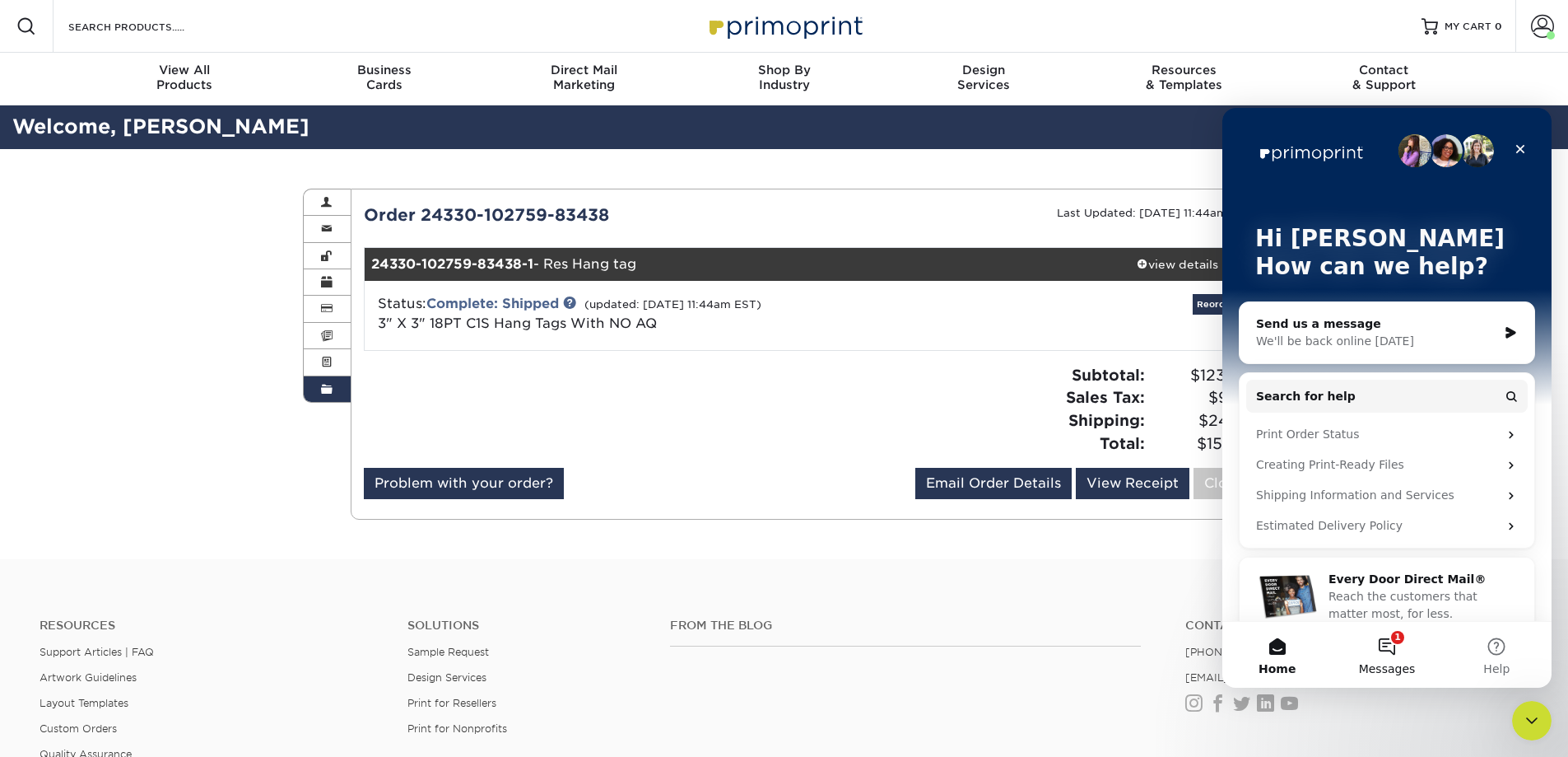
click at [1387, 649] on button "1 Messages" at bounding box center [1387, 654] width 109 height 66
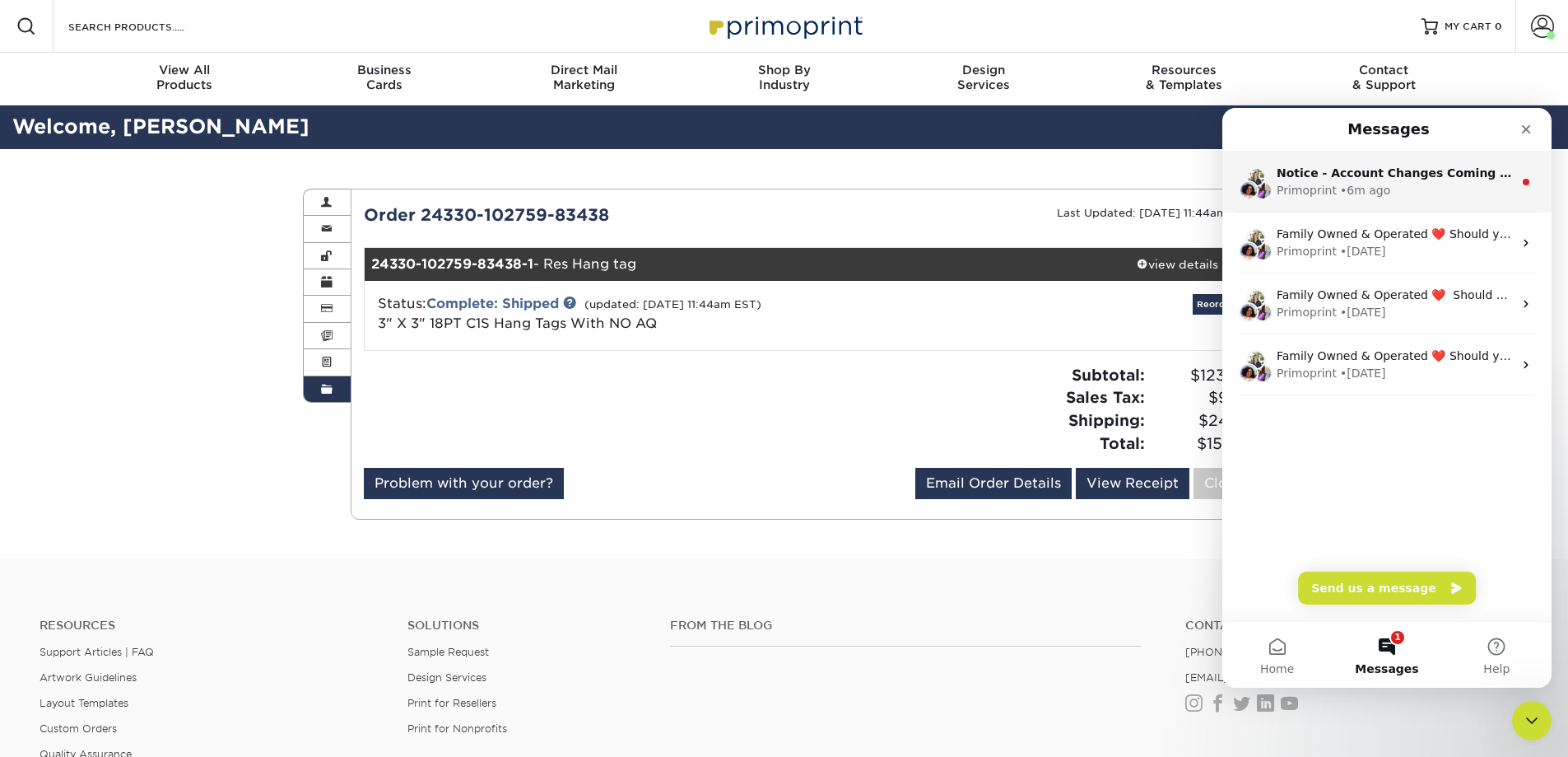
click at [1294, 196] on div "Primoprint" at bounding box center [1306, 191] width 60 height 17
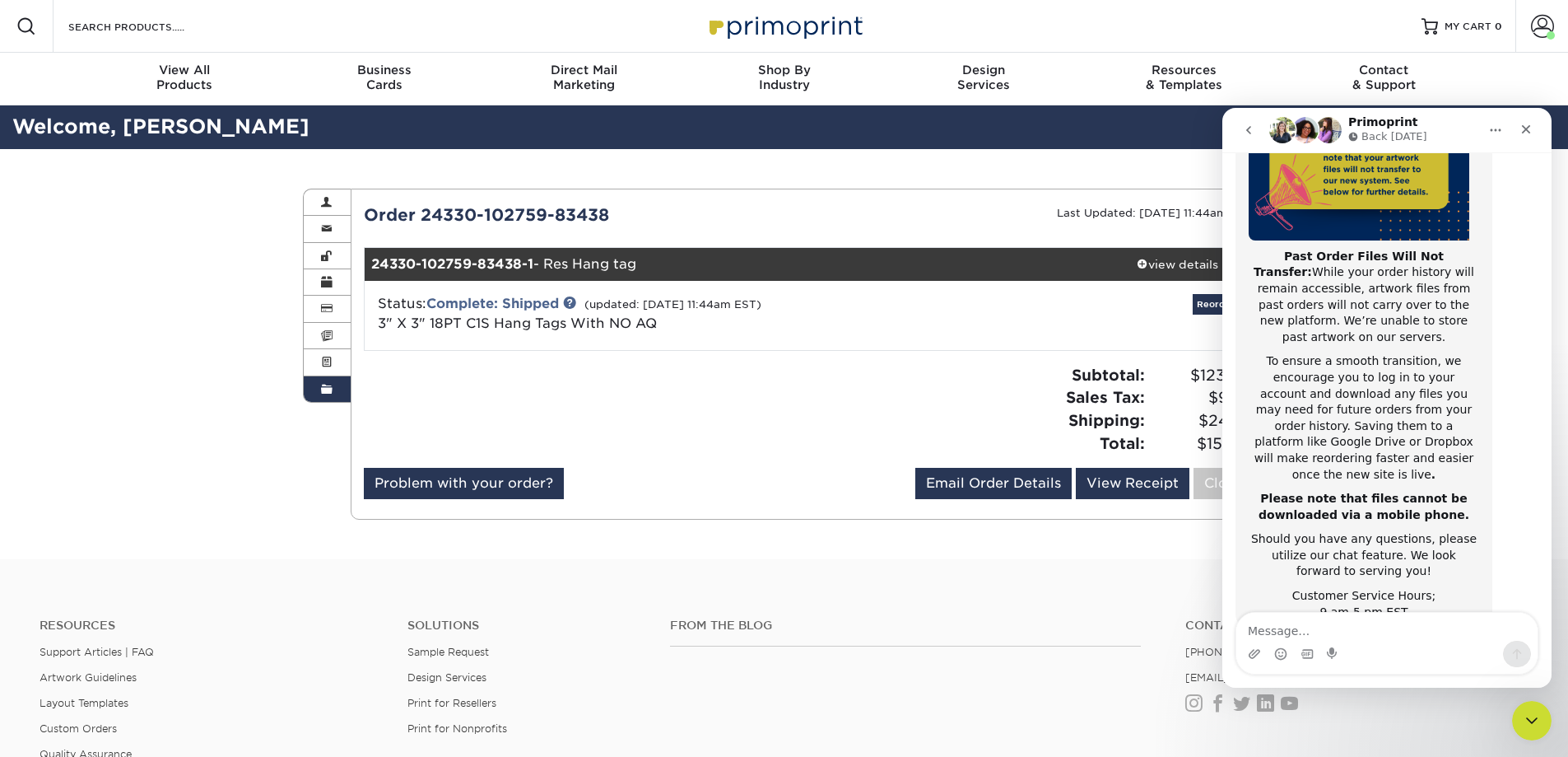
scroll to position [261, 0]
click at [989, 409] on div "Subtotal: $123.00 Sales Tax: $9.23 Shipping: $24.28 Total: $156.51" at bounding box center [1037, 409] width 456 height 90
click at [987, 393] on div "Subtotal: $123.00 Sales Tax: $9.23 Shipping: $24.28 Total: $156.51" at bounding box center [1037, 409] width 456 height 90
click at [1525, 130] on icon "Close" at bounding box center [1526, 129] width 9 height 9
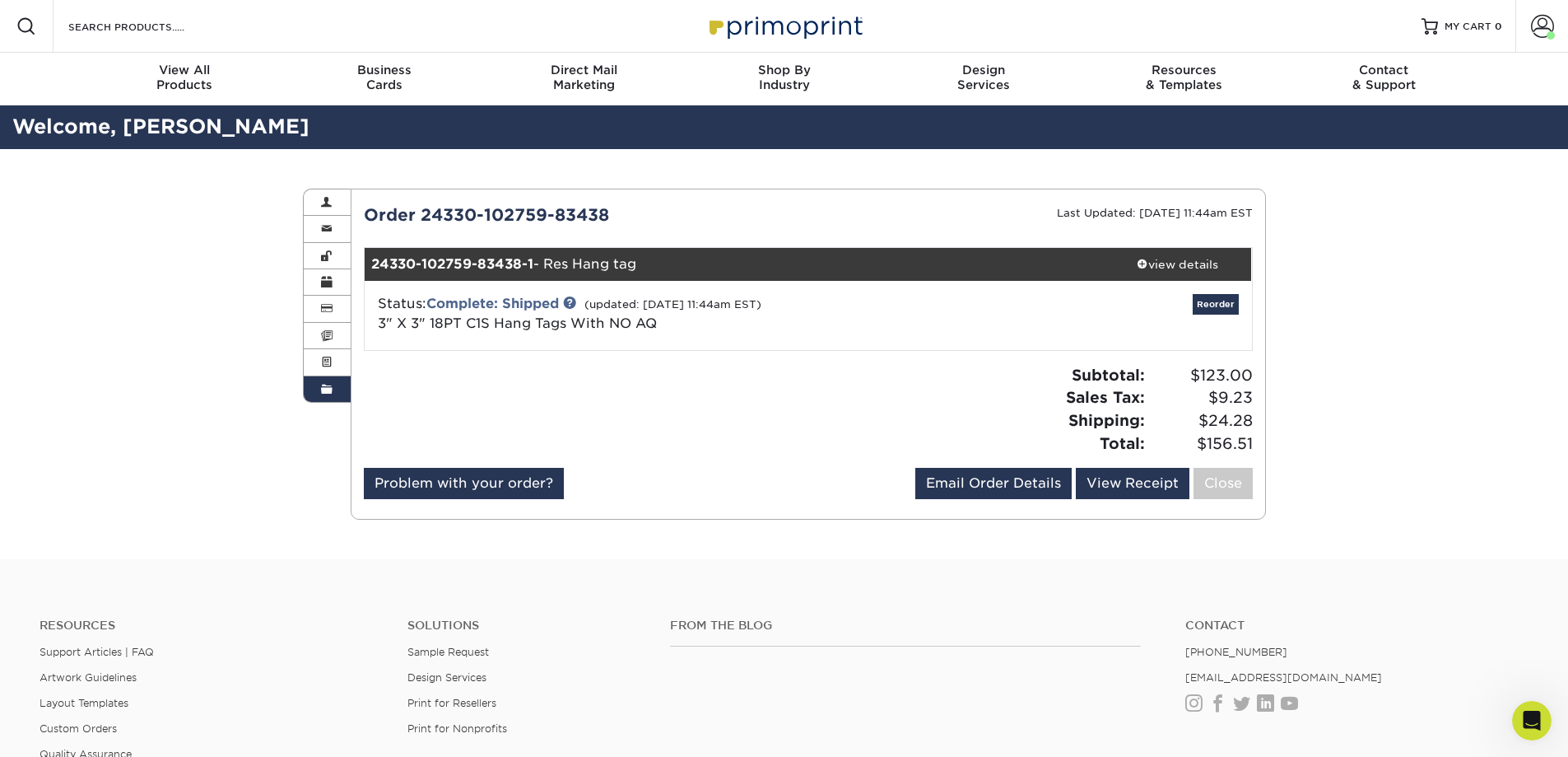
click at [982, 385] on div "Subtotal: $123.00 Sales Tax: $9.23 Shipping: $24.28 Total: $156.51" at bounding box center [1037, 409] width 456 height 90
click at [1172, 261] on div "view details" at bounding box center [1178, 264] width 149 height 16
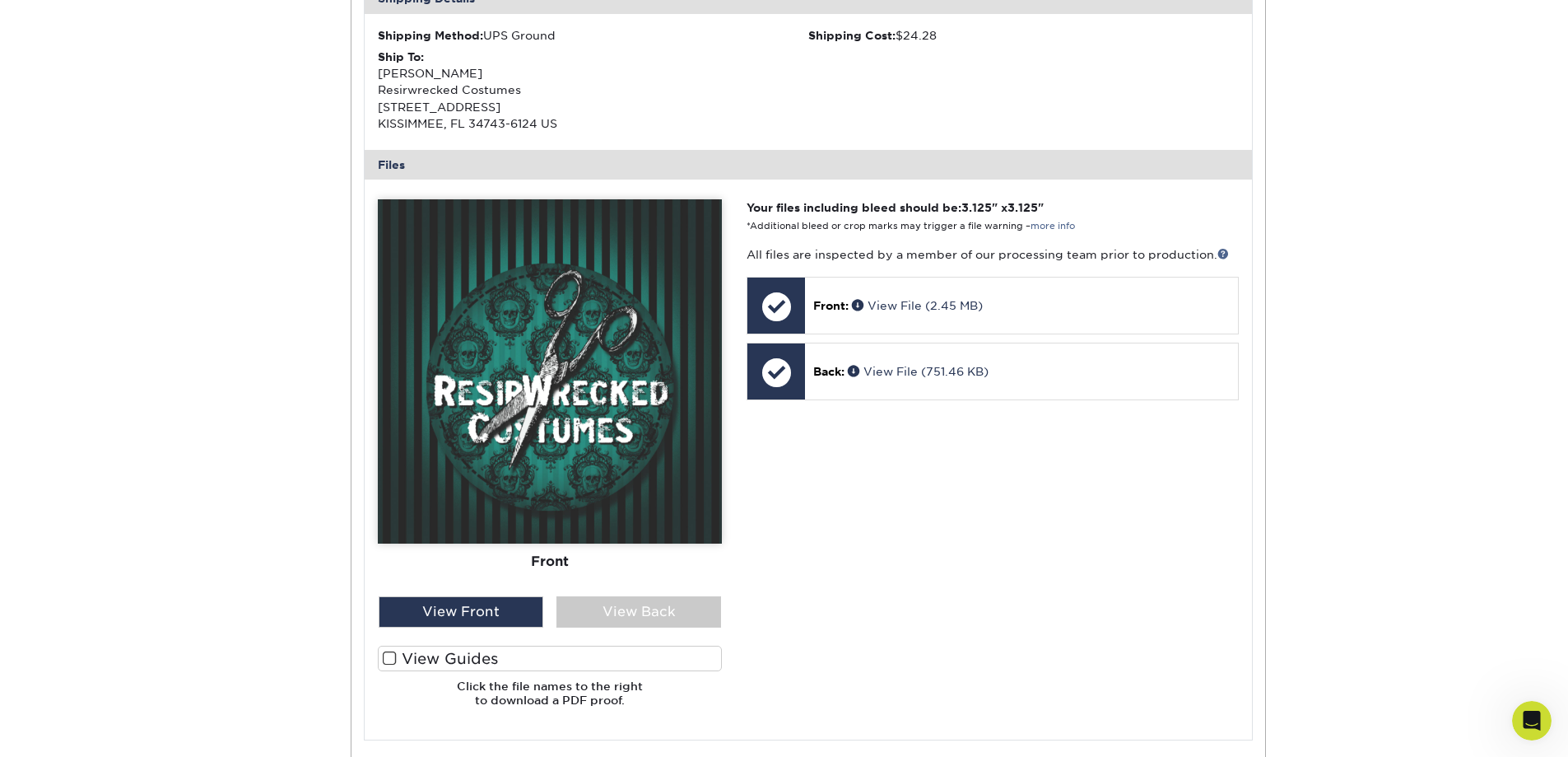
drag, startPoint x: 1136, startPoint y: 415, endPoint x: 1129, endPoint y: 481, distance: 66.4
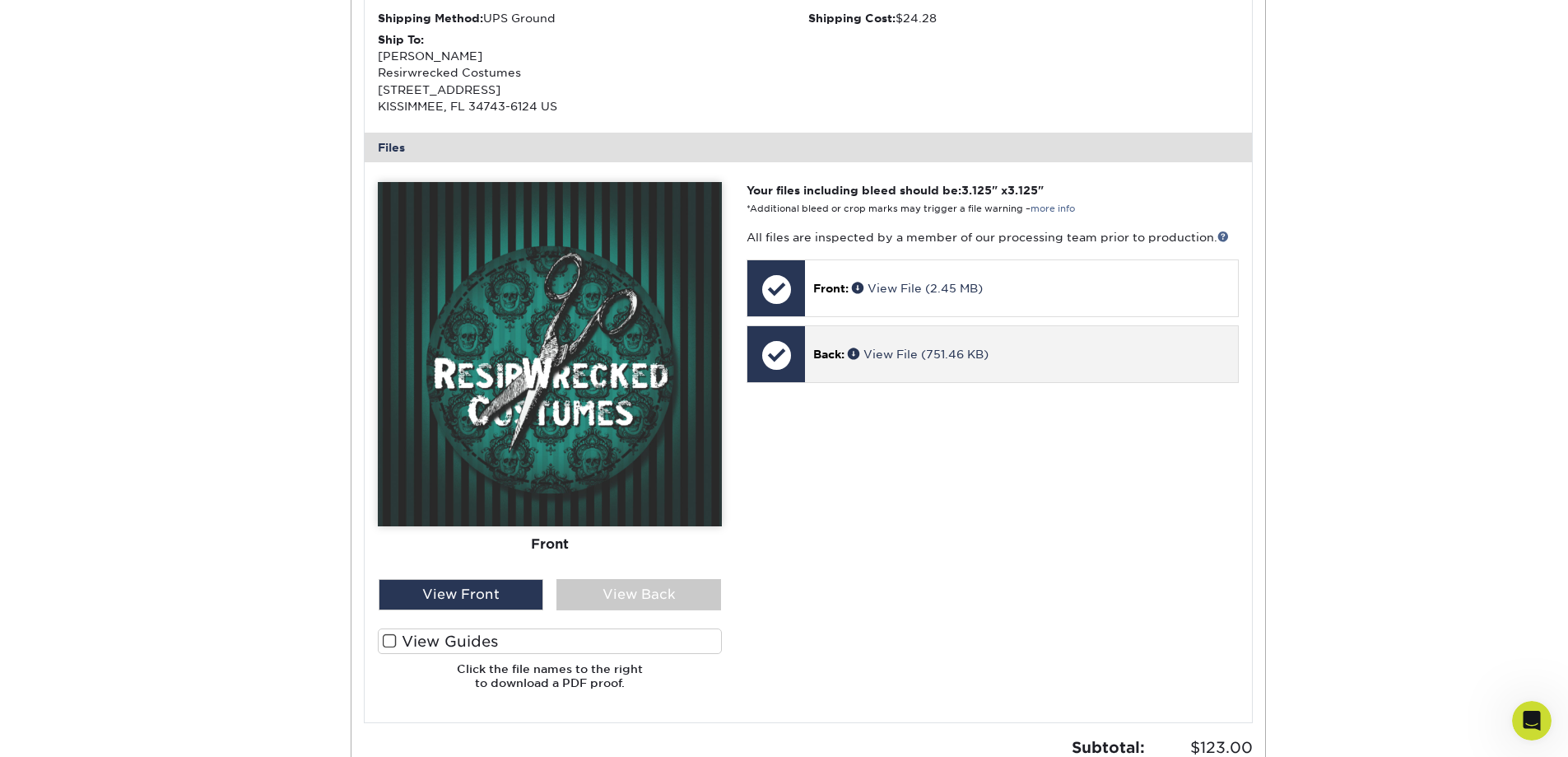
click at [1036, 338] on div "Back: View File (751.46 KB)" at bounding box center [1021, 354] width 433 height 56
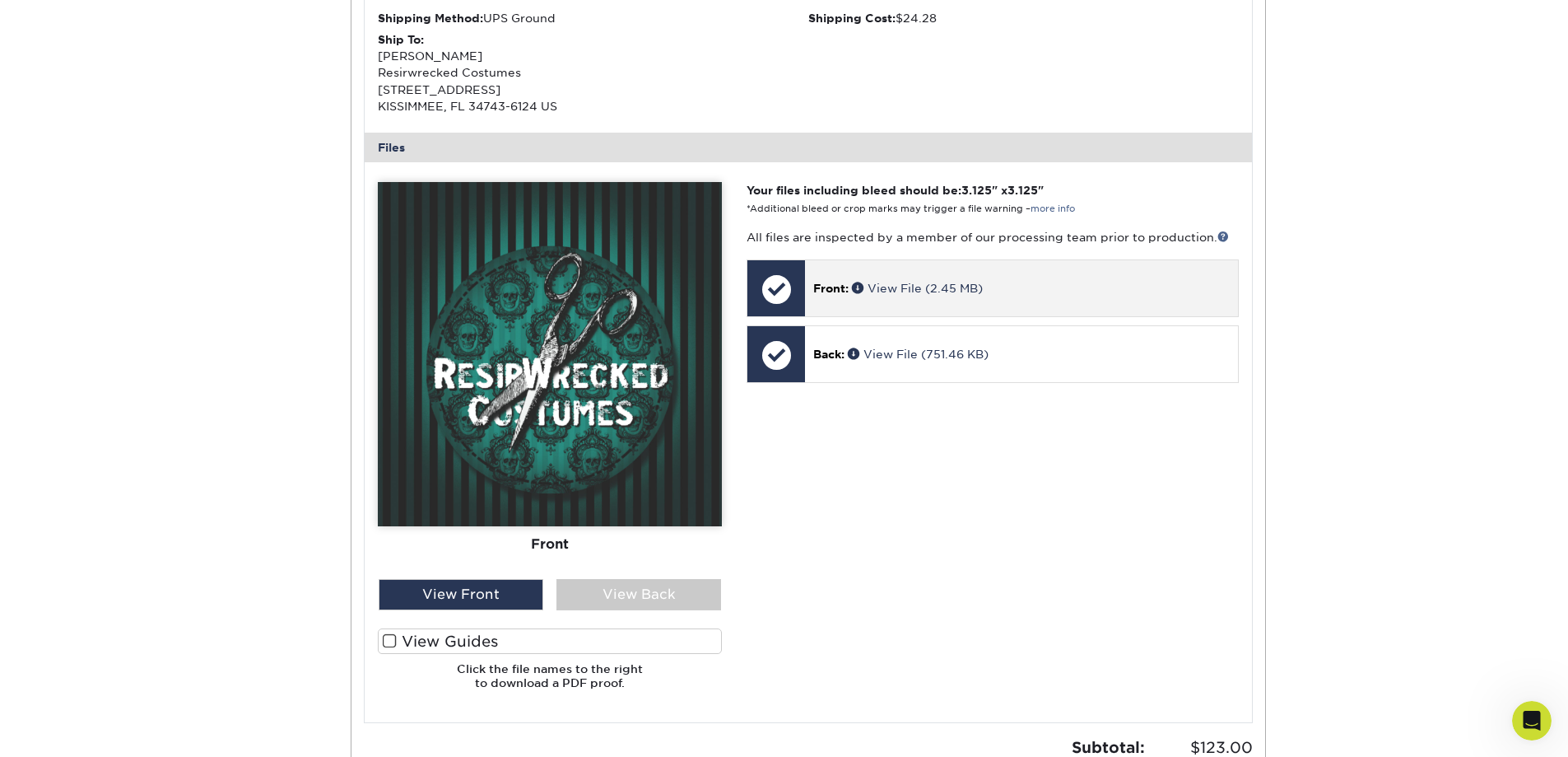
click at [1048, 285] on p "Front: View File (2.45 MB)" at bounding box center [1020, 288] width 415 height 16
click at [883, 284] on link "View File (2.45 MB)" at bounding box center [917, 289] width 130 height 13
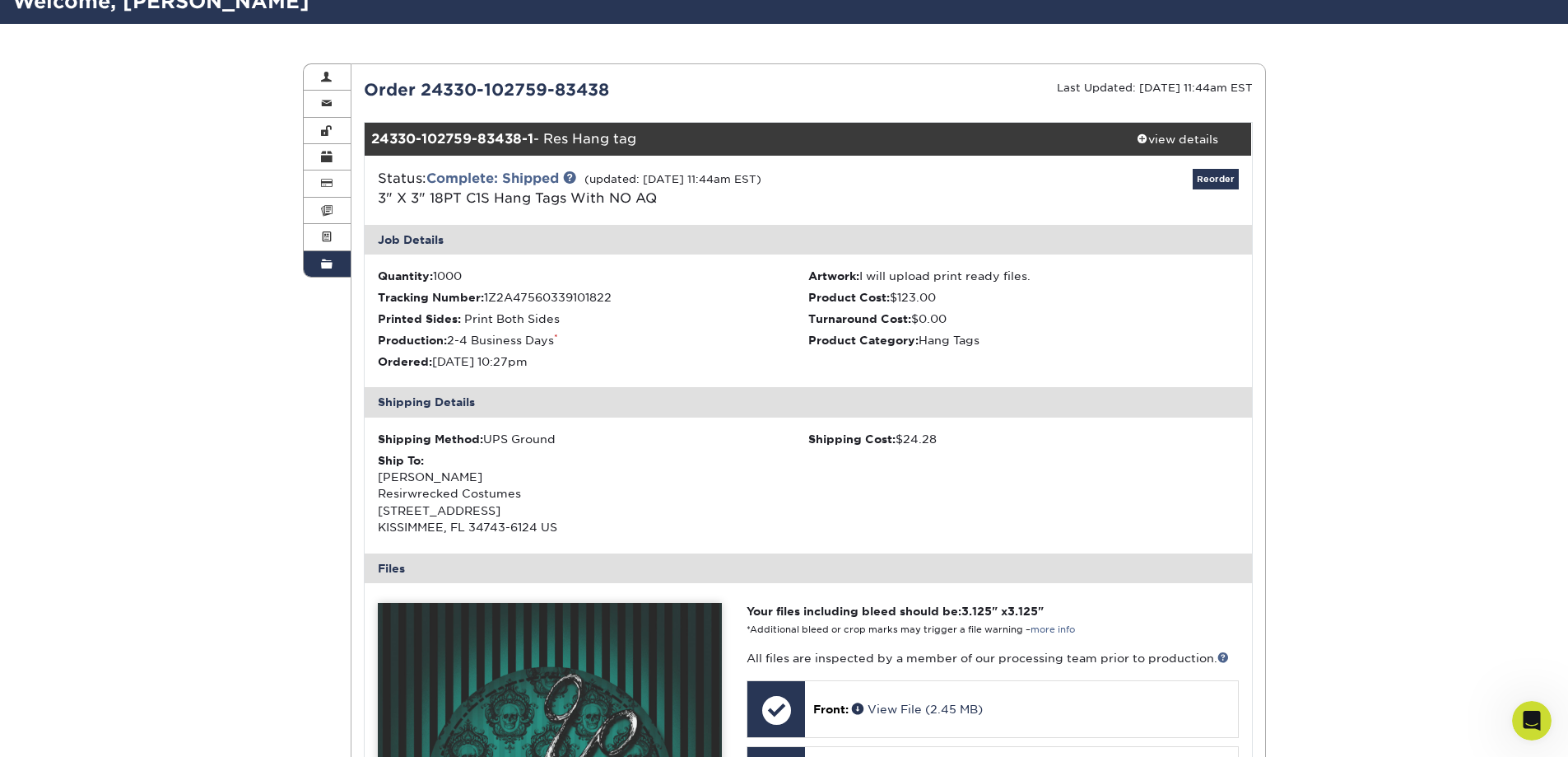
scroll to position [0, 0]
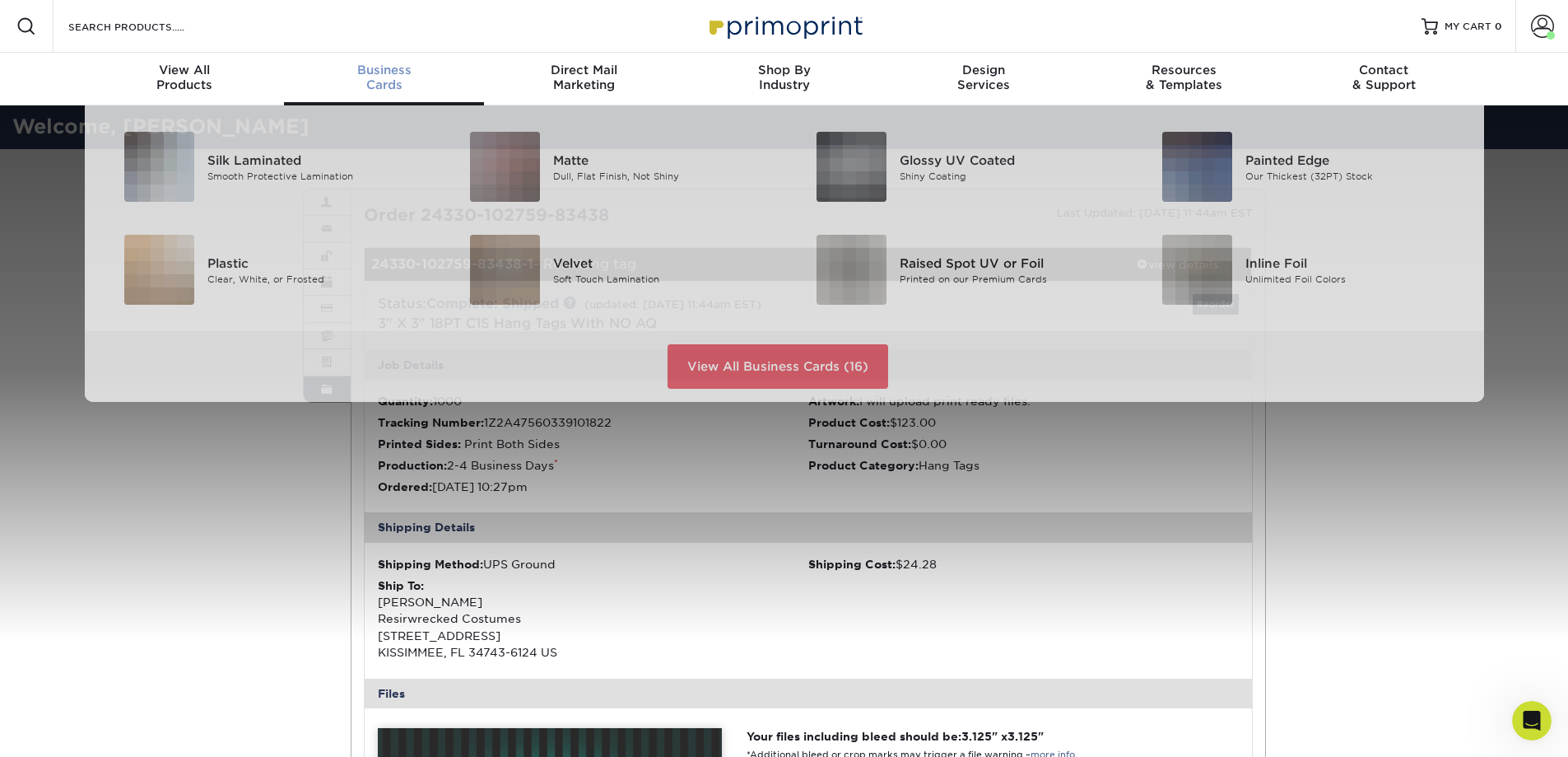
click at [373, 72] on span "Business" at bounding box center [384, 69] width 200 height 14
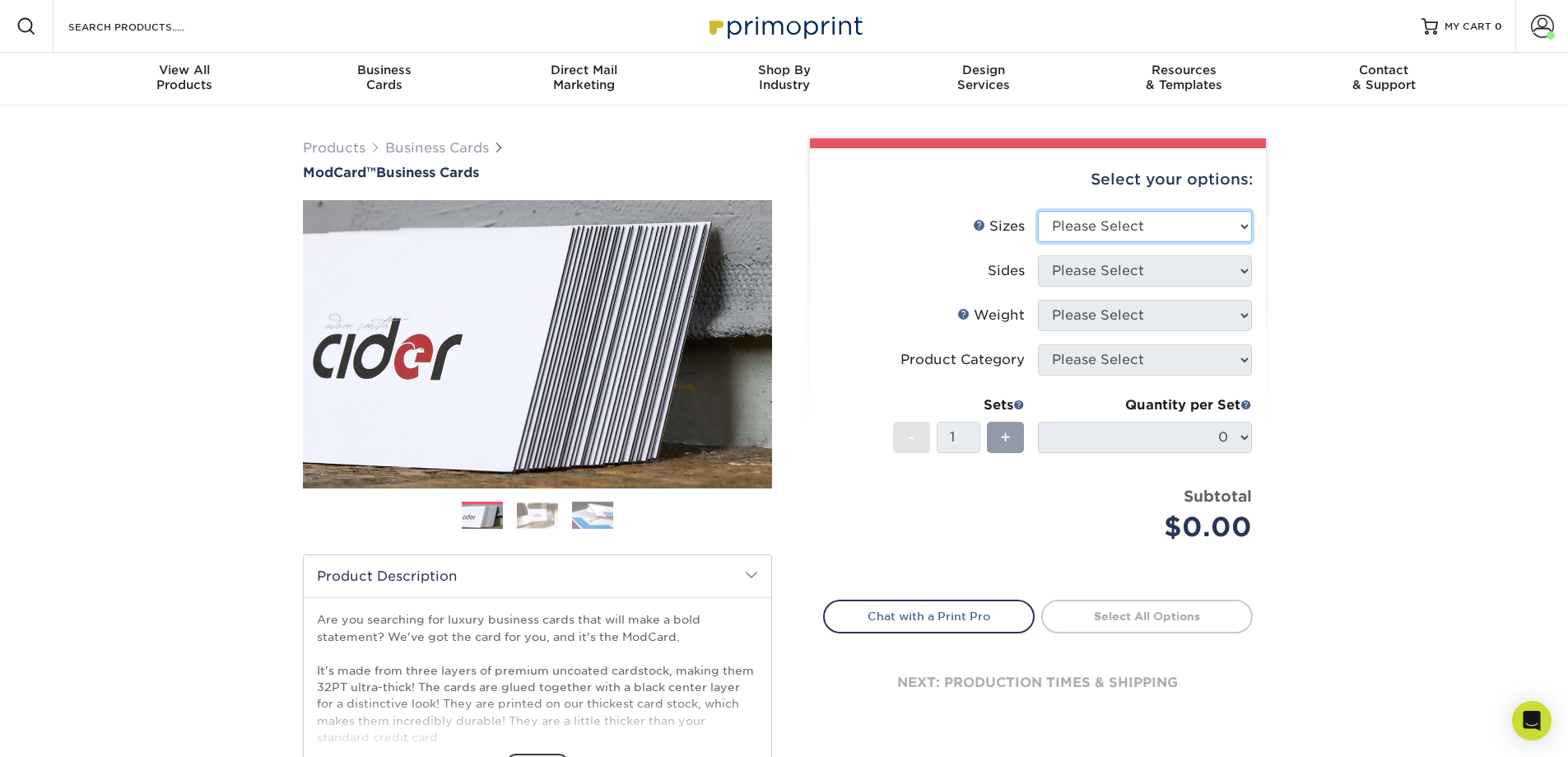
click at [1245, 223] on select "Please Select 1.5" x 3.5" - Mini 1.75" x 3.5" - Mini 2" x 2" - Square 2" x 3" -…" at bounding box center [1144, 226] width 214 height 32
select select "2.00x3.50"
click at [1038, 211] on select "Please Select 1.5" x 3.5" - Mini 1.75" x 3.5" - Mini 2" x 2" - Square 2" x 3" -…" at bounding box center [1144, 226] width 214 height 32
